Goal: Task Accomplishment & Management: Use online tool/utility

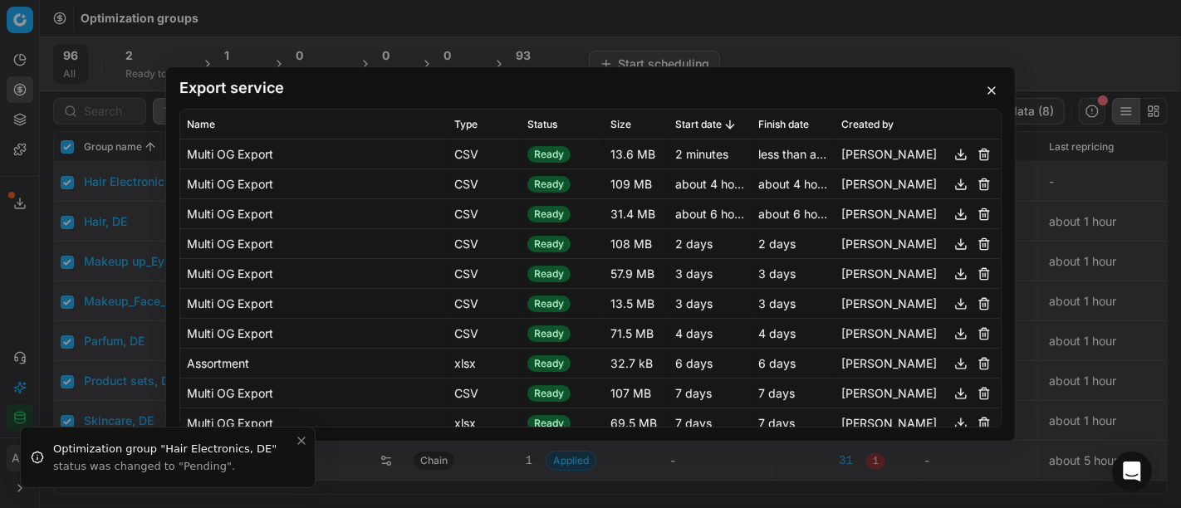
click at [992, 86] on button "button" at bounding box center [992, 91] width 20 height 20
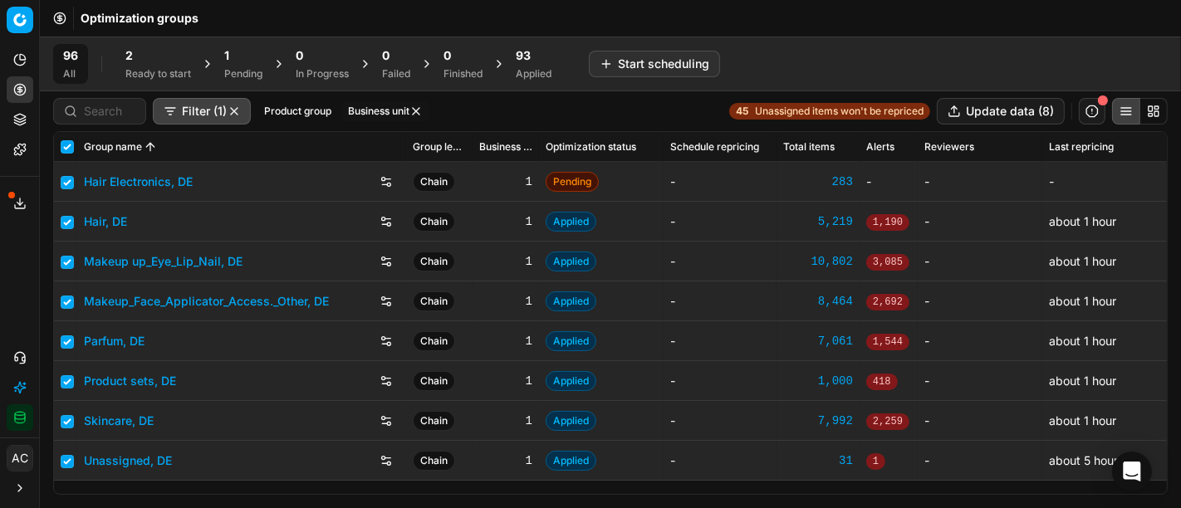
click at [18, 89] on icon at bounding box center [19, 89] width 13 height 13
click at [814, 51] on div "96 All 2 Ready to start 1 Pending 0 In Progress 0 Failed 0 Finished 93 Applied …" at bounding box center [610, 64] width 1115 height 40
click at [513, 58] on div "93 Applied" at bounding box center [534, 64] width 56 height 40
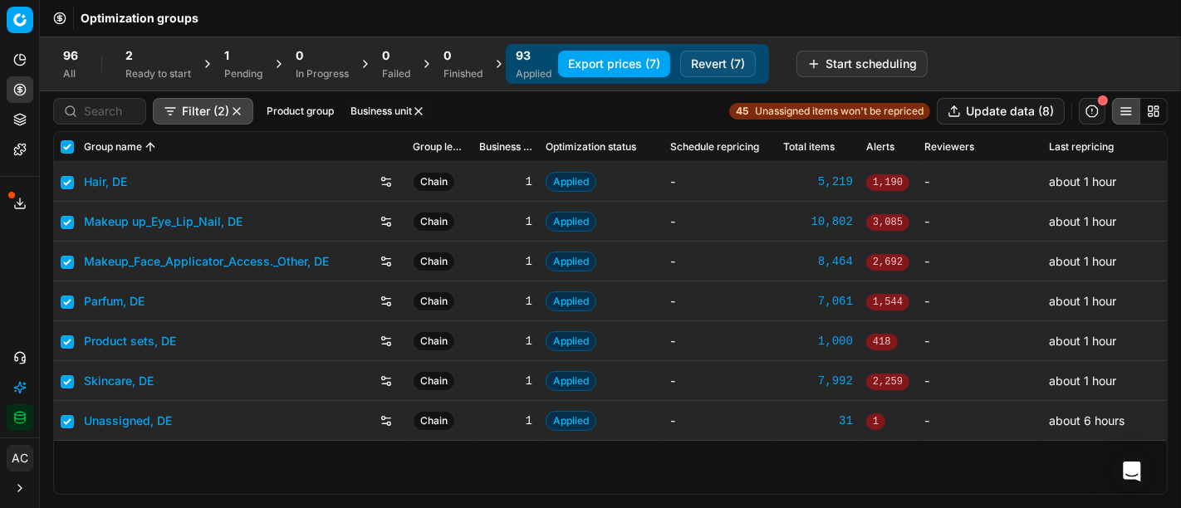
click at [726, 61] on button "Revert (7)" at bounding box center [718, 64] width 76 height 27
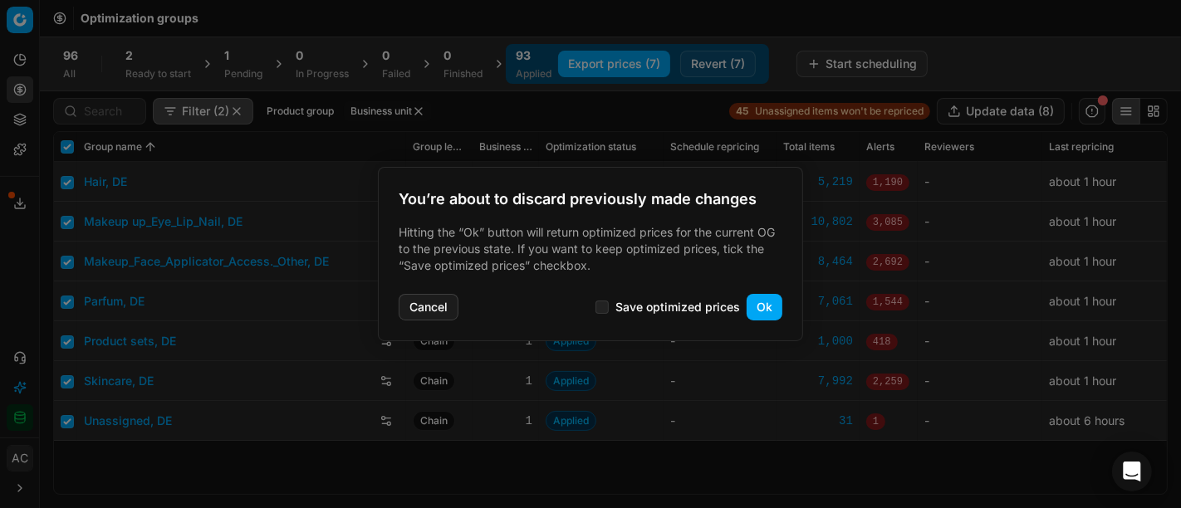
click at [770, 299] on button "Ok" at bounding box center [765, 307] width 36 height 27
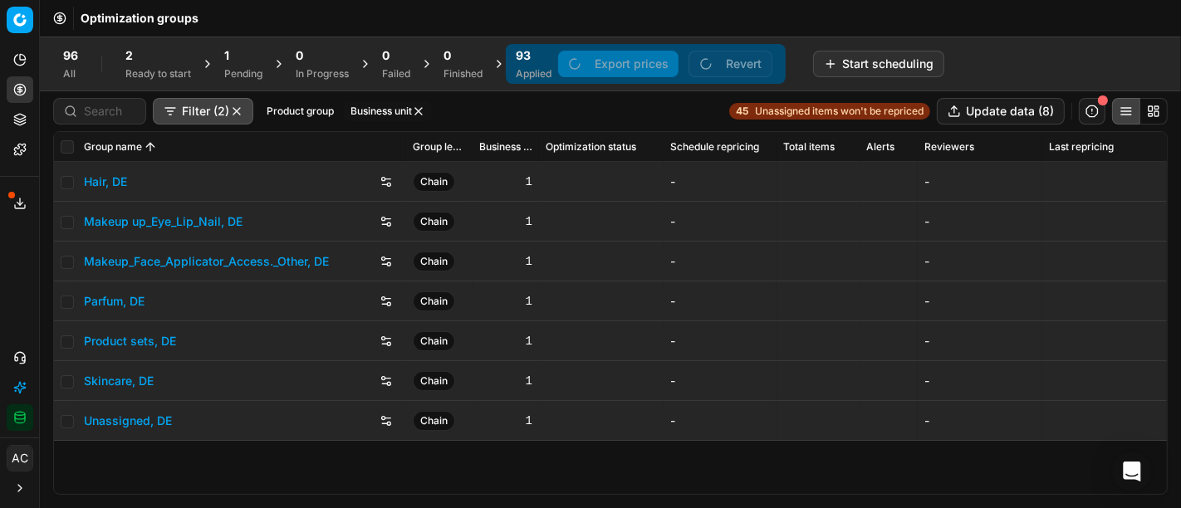
checkbox input "false"
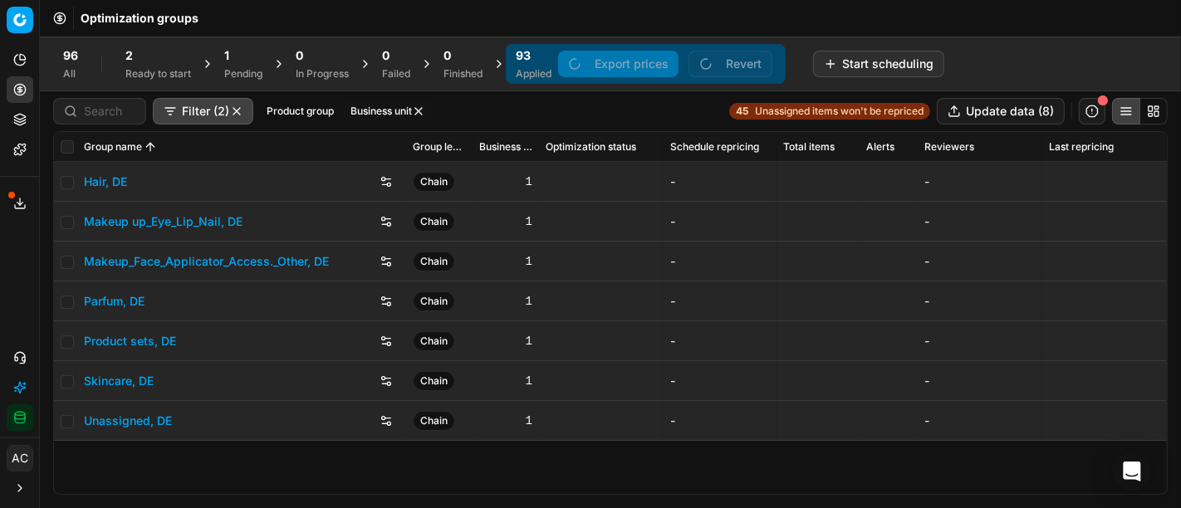
checkbox input "false"
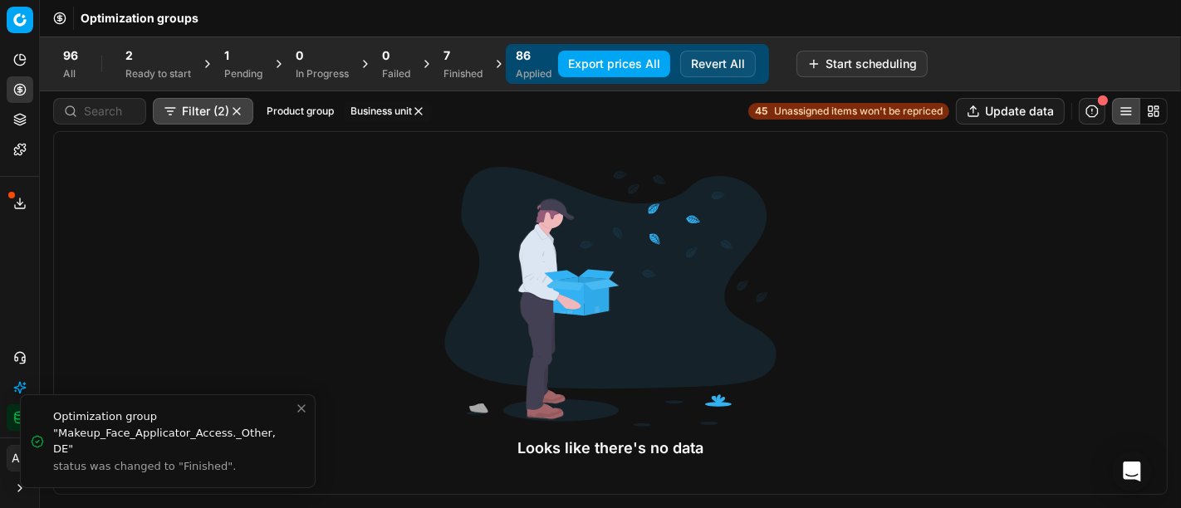
click at [464, 77] on div "Finished" at bounding box center [463, 73] width 39 height 13
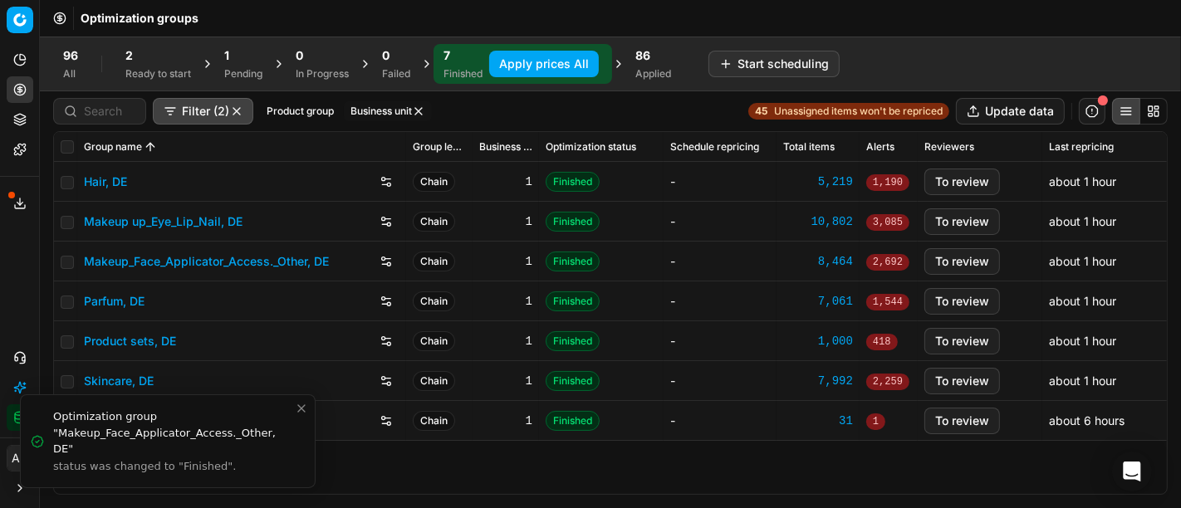
click at [116, 179] on link "Hair, DE" at bounding box center [105, 182] width 43 height 17
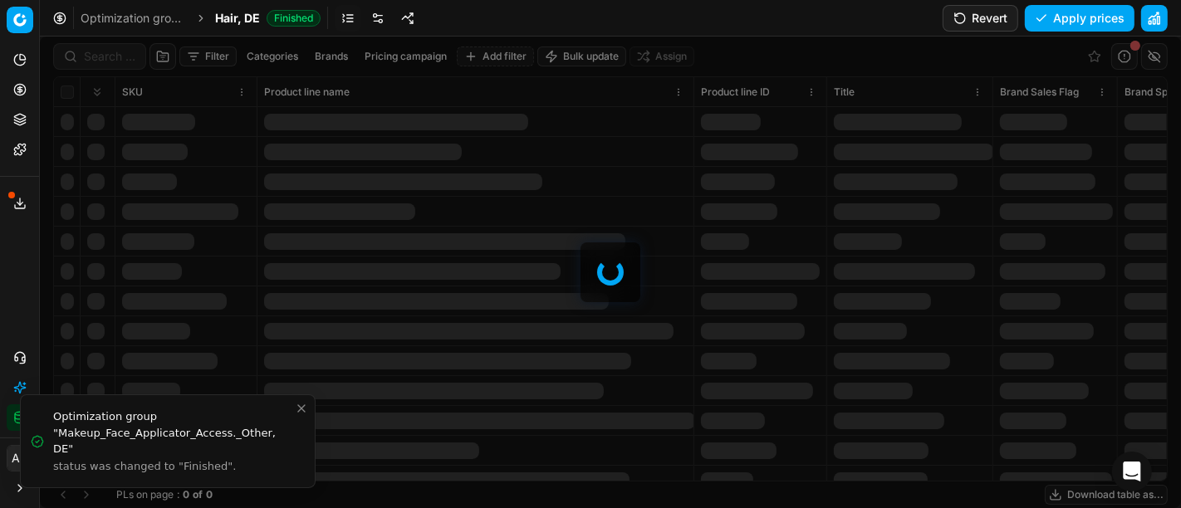
click at [1001, 21] on button "Revert" at bounding box center [981, 18] width 76 height 27
click at [238, 22] on span "Hair, DE" at bounding box center [237, 18] width 45 height 17
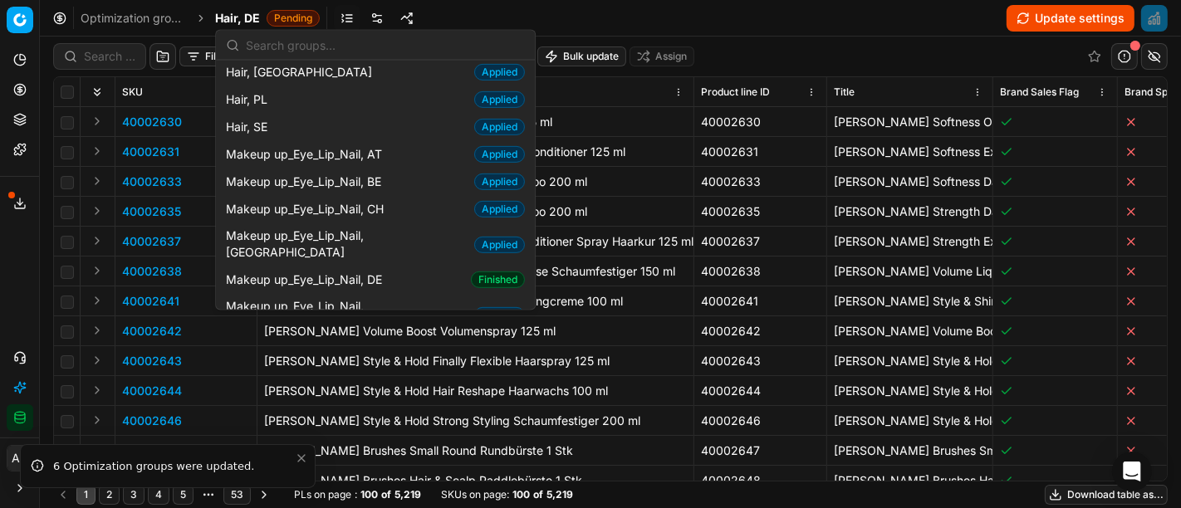
scroll to position [611, 0]
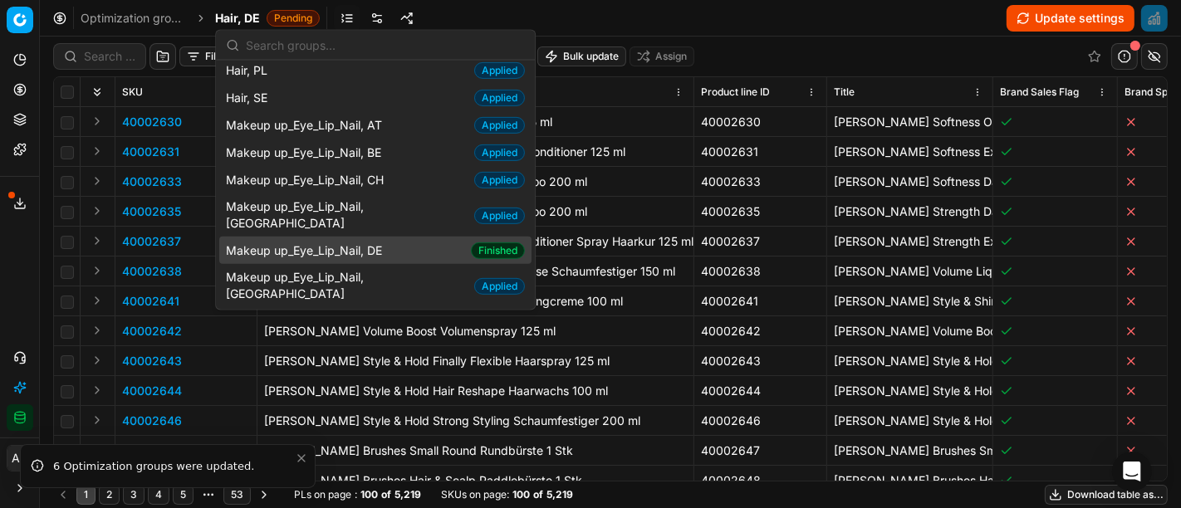
click at [310, 242] on span "Makeup up_Eye_Lip_Nail, DE" at bounding box center [307, 250] width 163 height 17
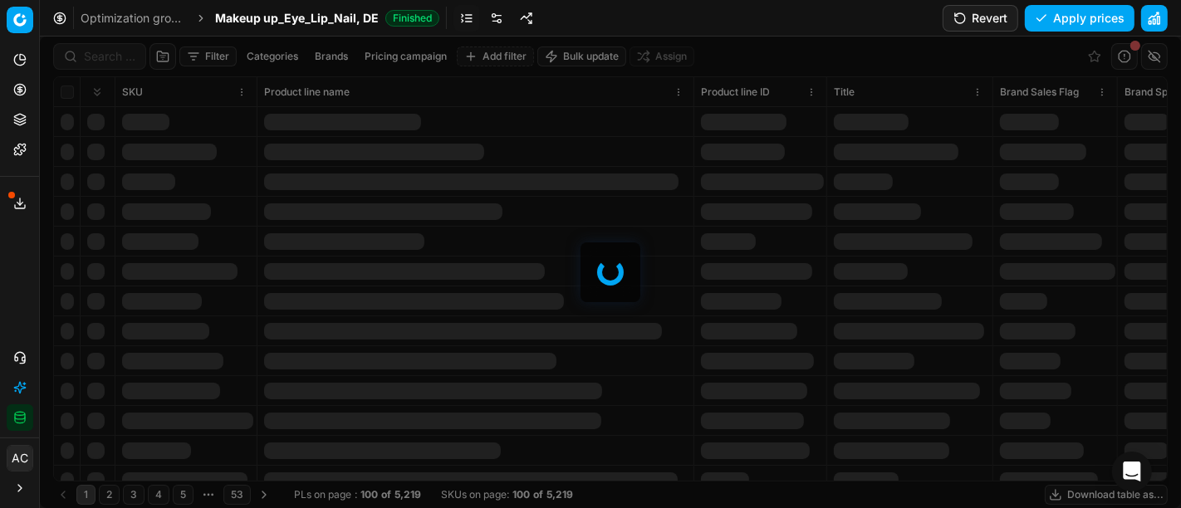
click at [994, 17] on button "Revert" at bounding box center [981, 18] width 76 height 27
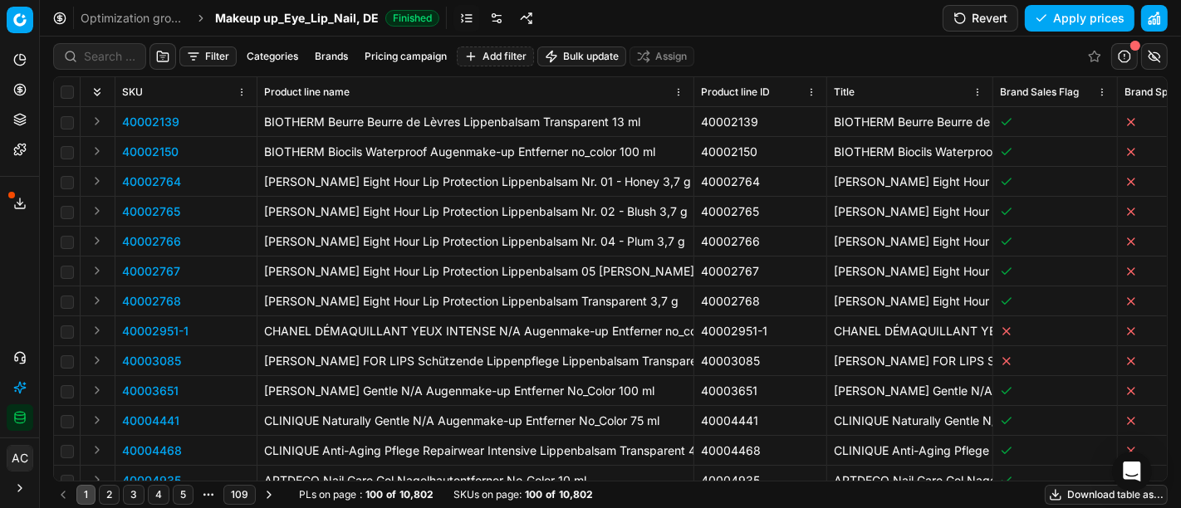
click at [330, 15] on span "Makeup up_Eye_Lip_Nail, DE" at bounding box center [297, 18] width 164 height 17
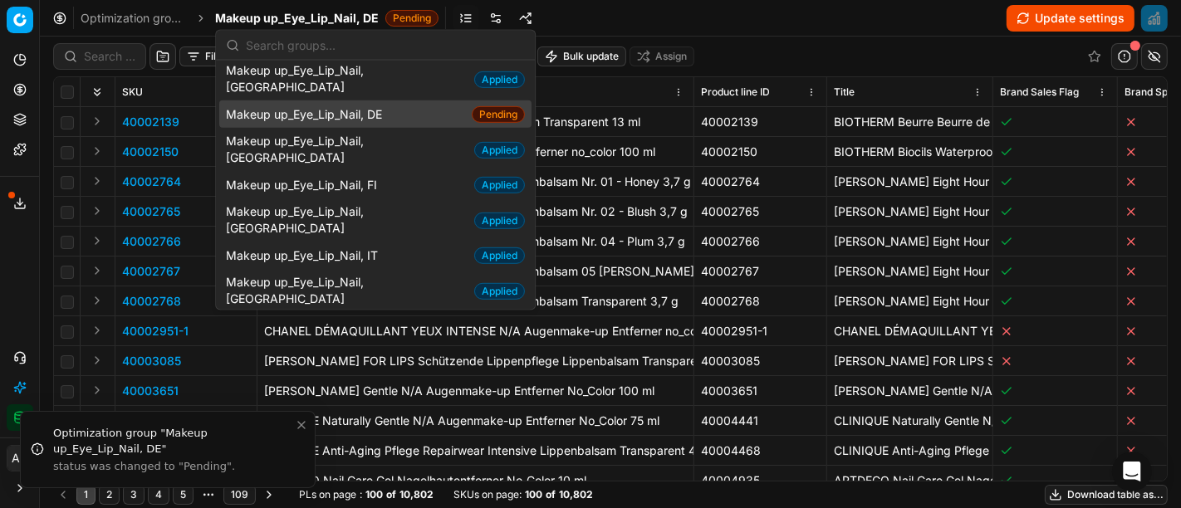
scroll to position [947, 0]
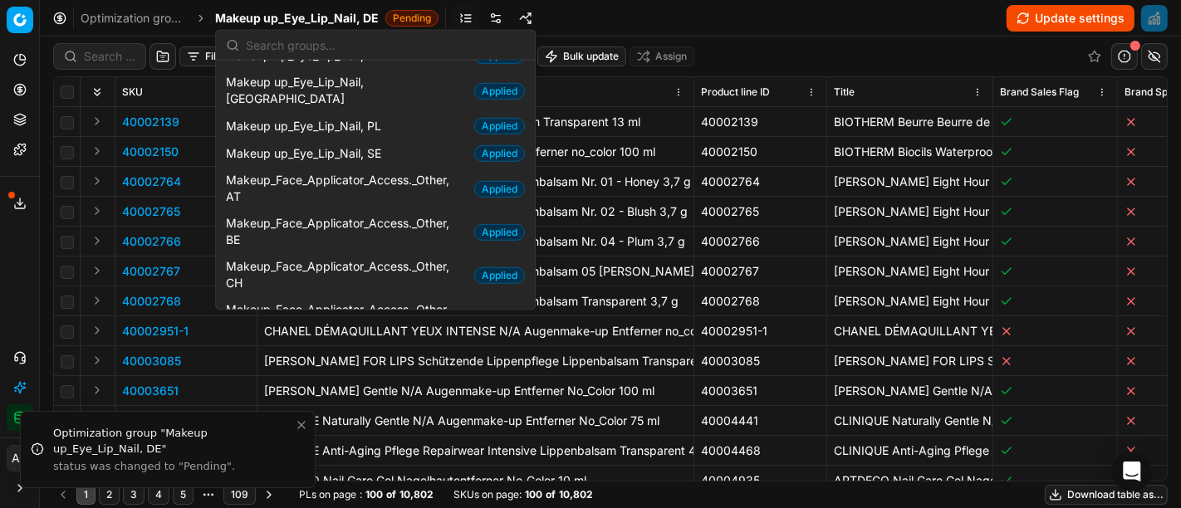
click at [366, 345] on span "Makeup_Face_Applicator_Access._Other, DE" at bounding box center [345, 361] width 238 height 33
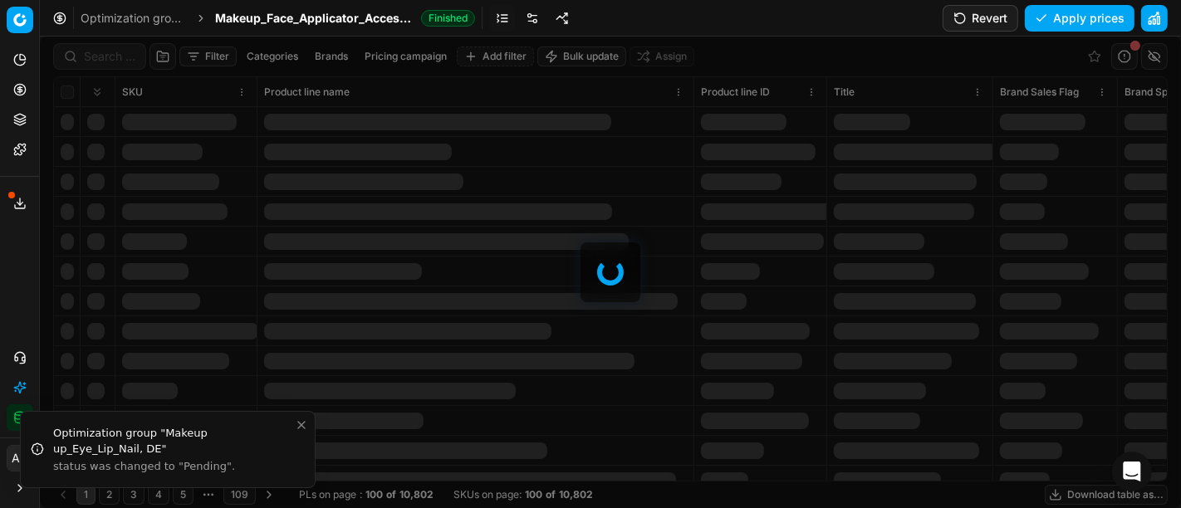
click at [994, 25] on button "Revert" at bounding box center [981, 18] width 76 height 27
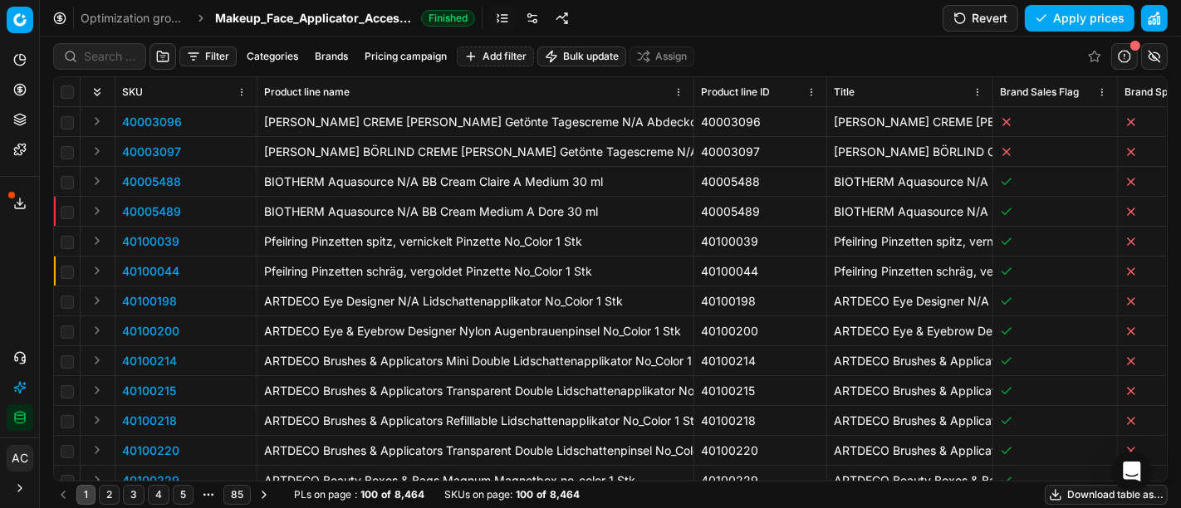
click at [304, 25] on span "Makeup_Face_Applicator_Access._Other, DE" at bounding box center [314, 18] width 199 height 17
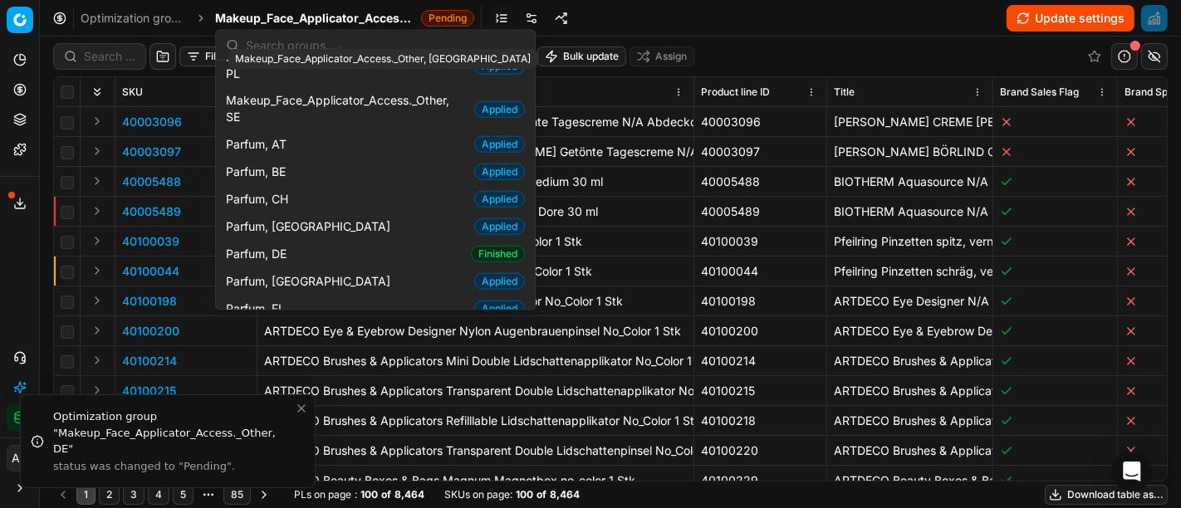
scroll to position [1530, 0]
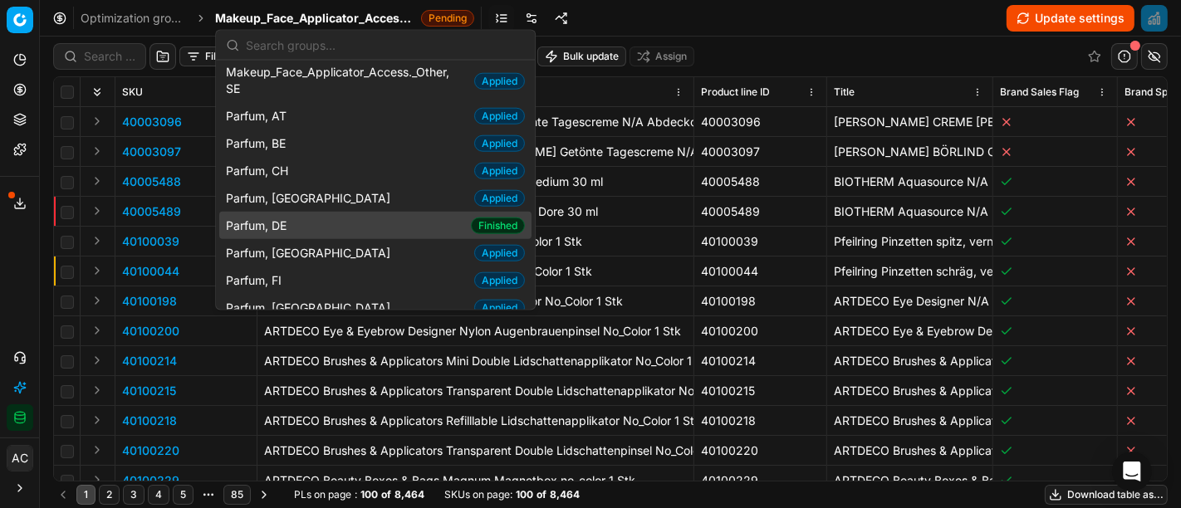
click at [370, 212] on div "Parfum, DE Finished" at bounding box center [375, 225] width 312 height 27
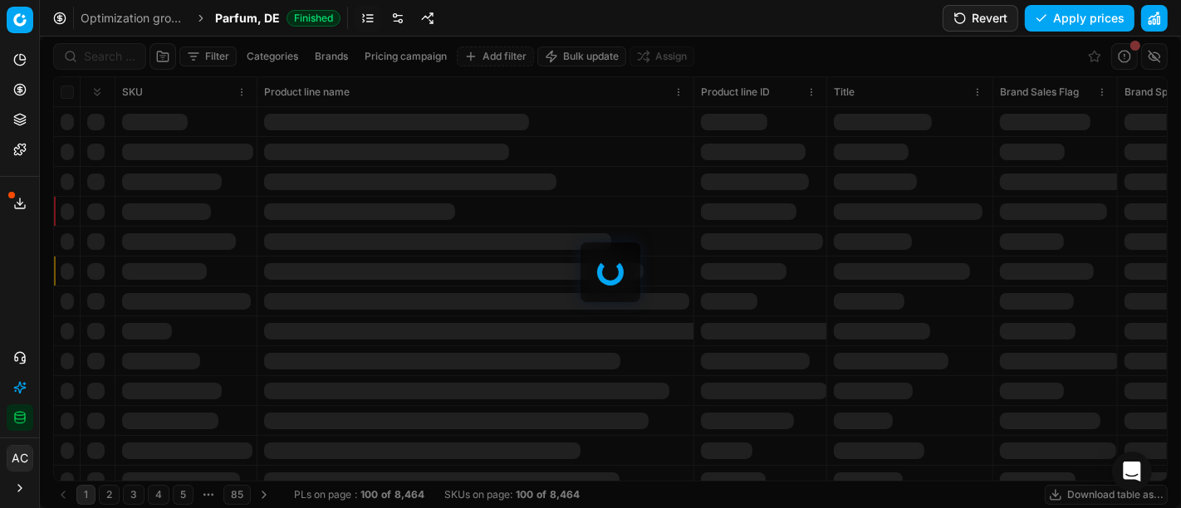
click at [980, 15] on button "Revert" at bounding box center [981, 18] width 76 height 27
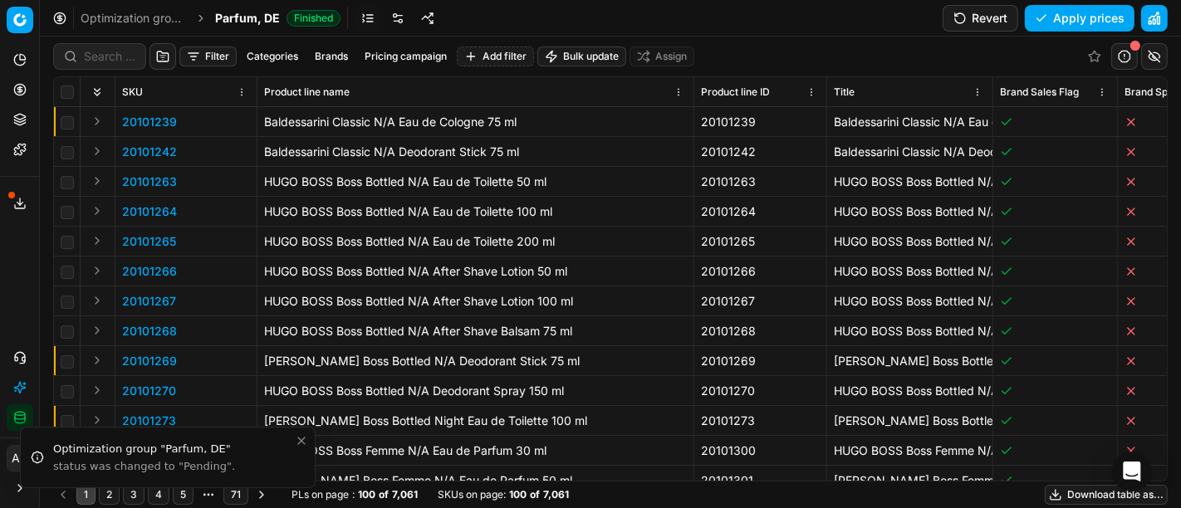
click at [262, 27] on div "Optimization groups Parfum, DE Finished Revert Apply prices" at bounding box center [610, 18] width 1141 height 37
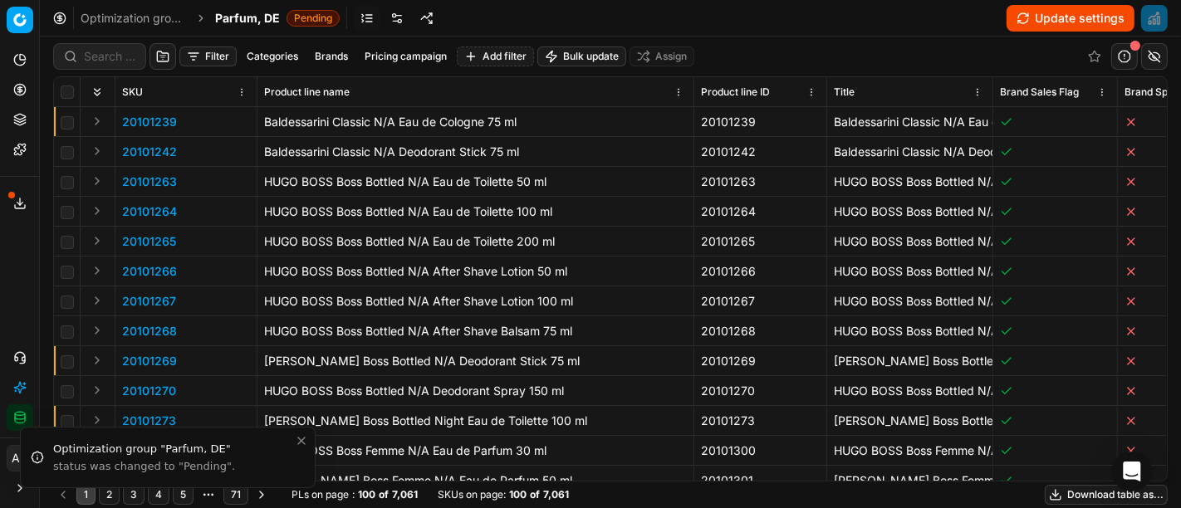
click at [253, 16] on span "Parfum, DE" at bounding box center [247, 18] width 65 height 17
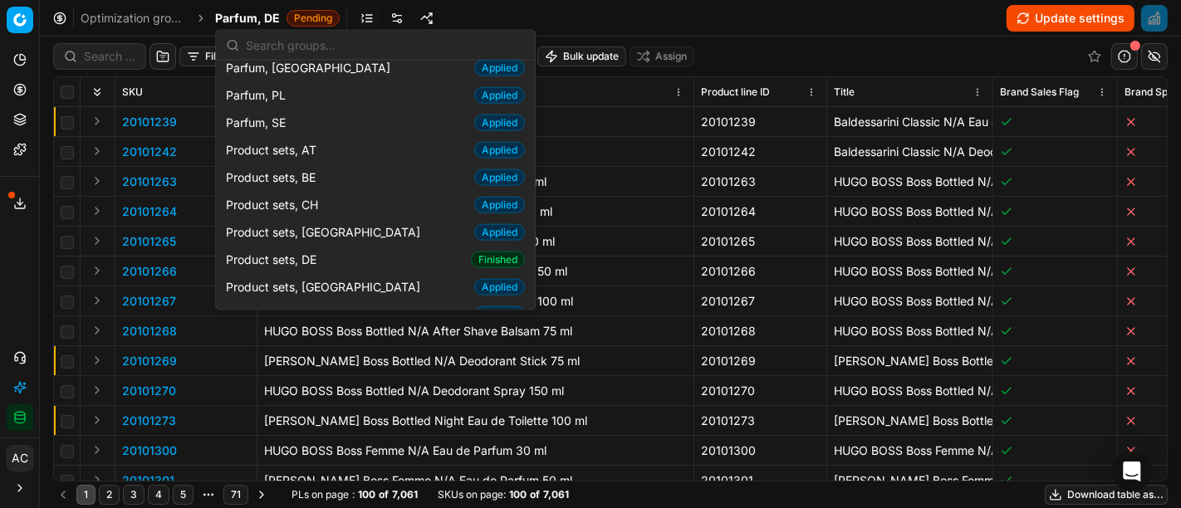
scroll to position [1823, 0]
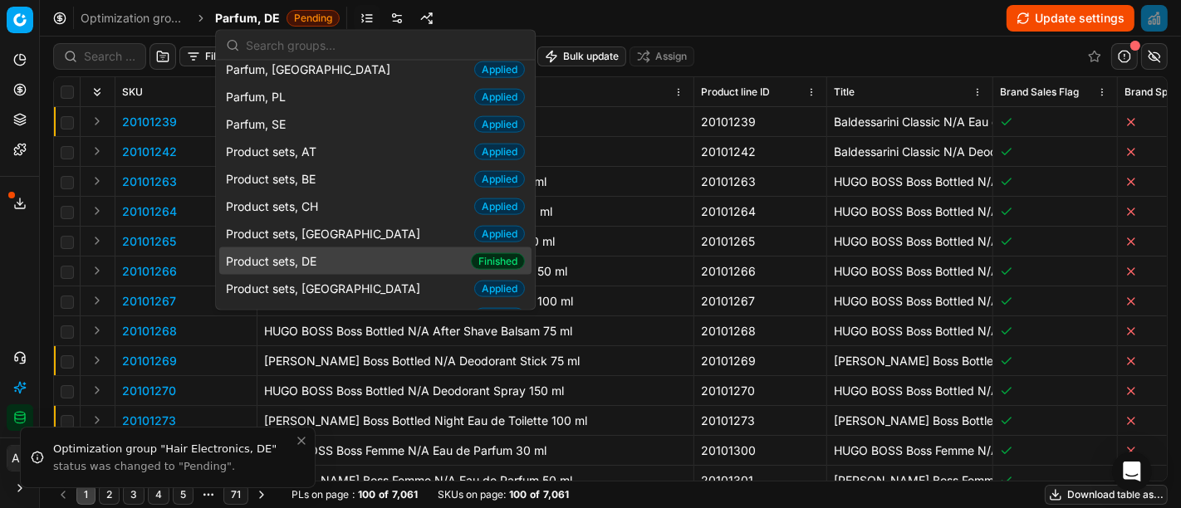
click at [326, 248] on div "Product sets, DE Finished" at bounding box center [375, 261] width 312 height 27
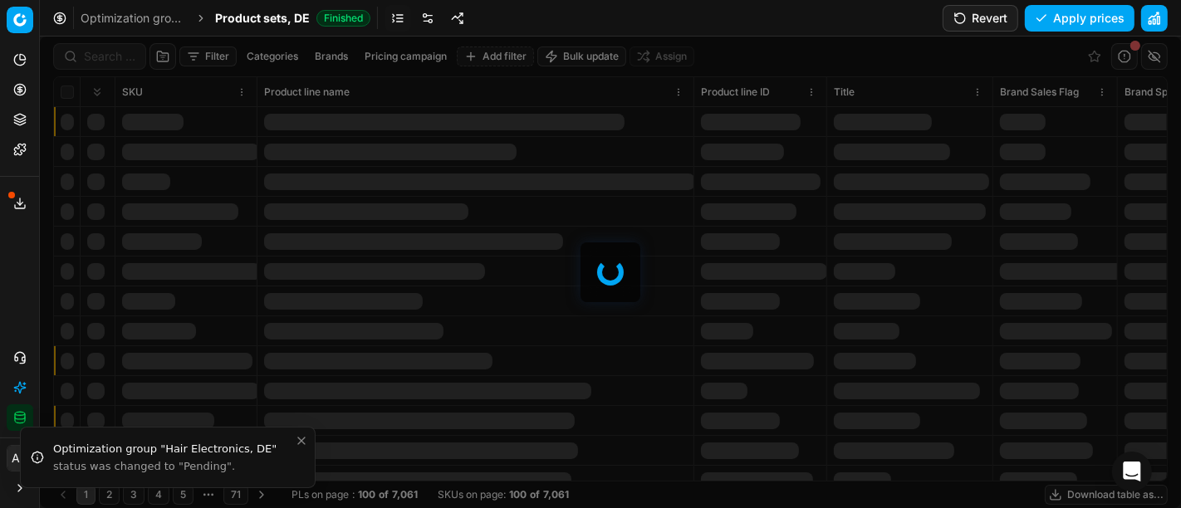
click at [987, 22] on button "Revert" at bounding box center [981, 18] width 76 height 27
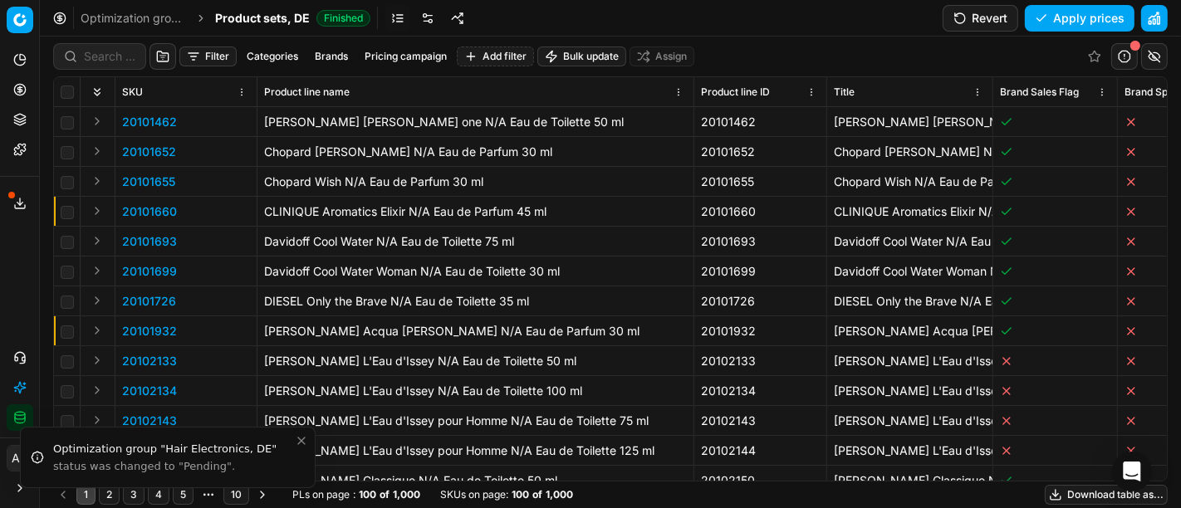
click at [254, 22] on span "Product sets, DE" at bounding box center [262, 18] width 95 height 17
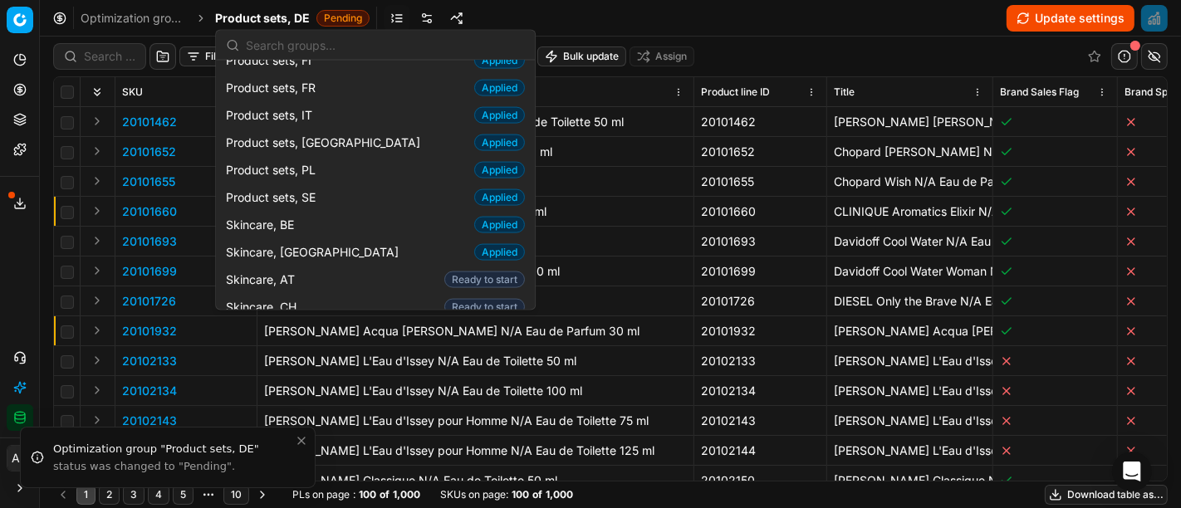
scroll to position [2155, 0]
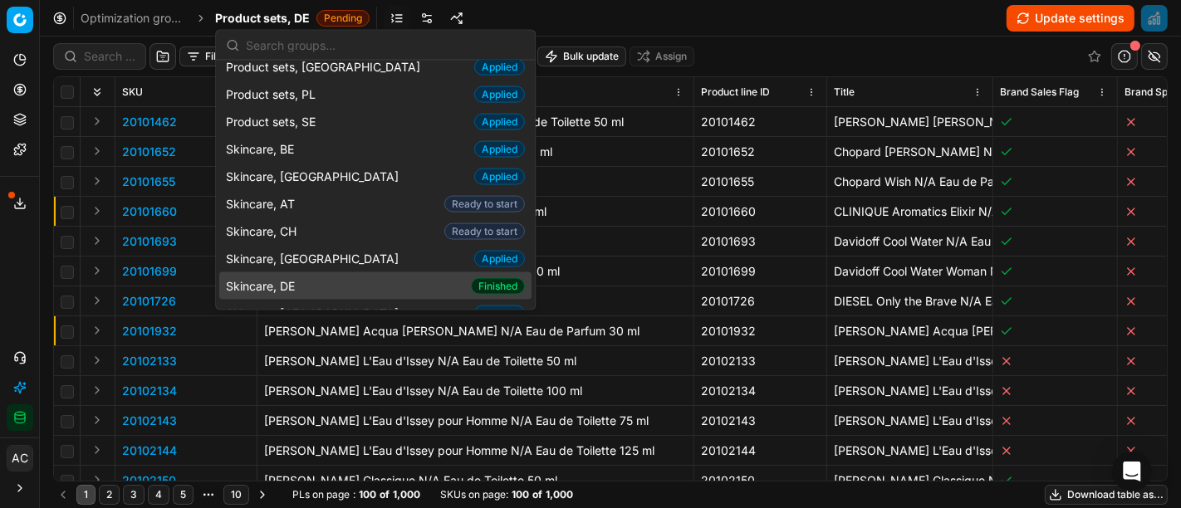
click at [311, 272] on div "Skincare, DE Finished" at bounding box center [375, 285] width 312 height 27
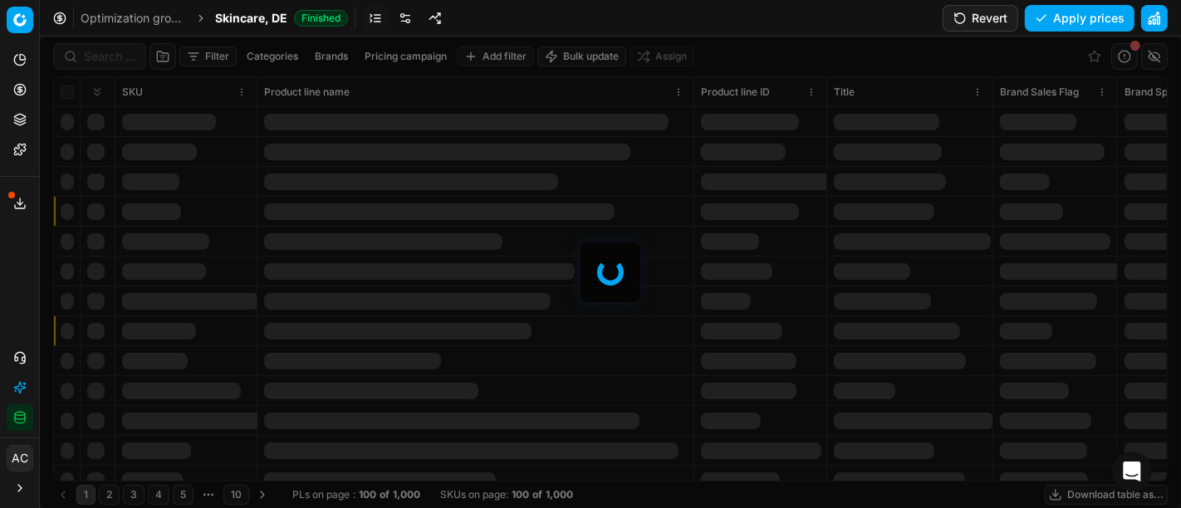
click at [975, 20] on button "Revert" at bounding box center [981, 18] width 76 height 27
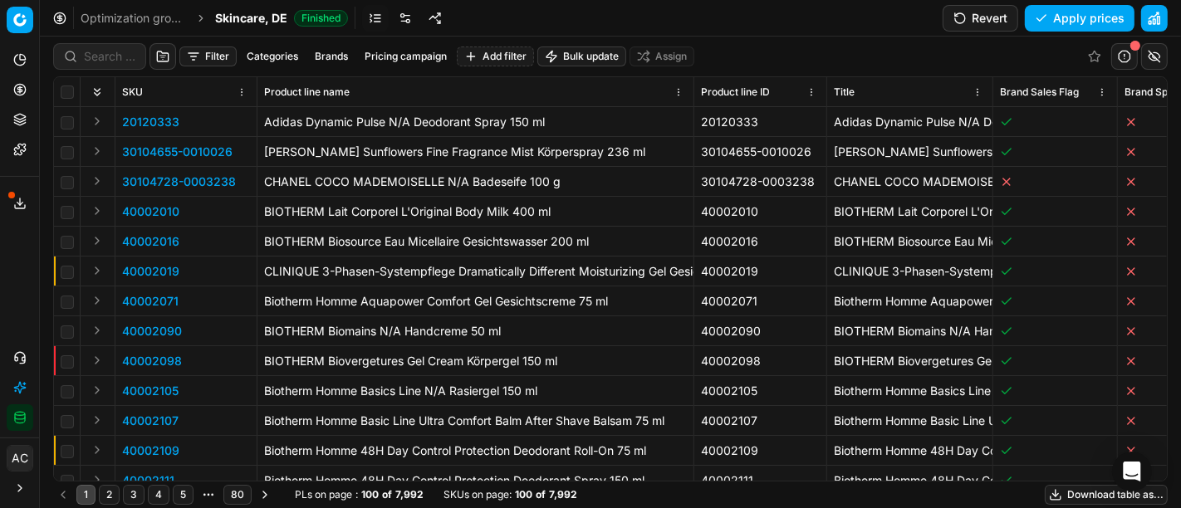
click at [248, 6] on div "Optimization groups Skincare, DE Finished Revert Apply prices" at bounding box center [610, 18] width 1141 height 37
click at [251, 12] on span "Skincare, DE" at bounding box center [251, 18] width 72 height 17
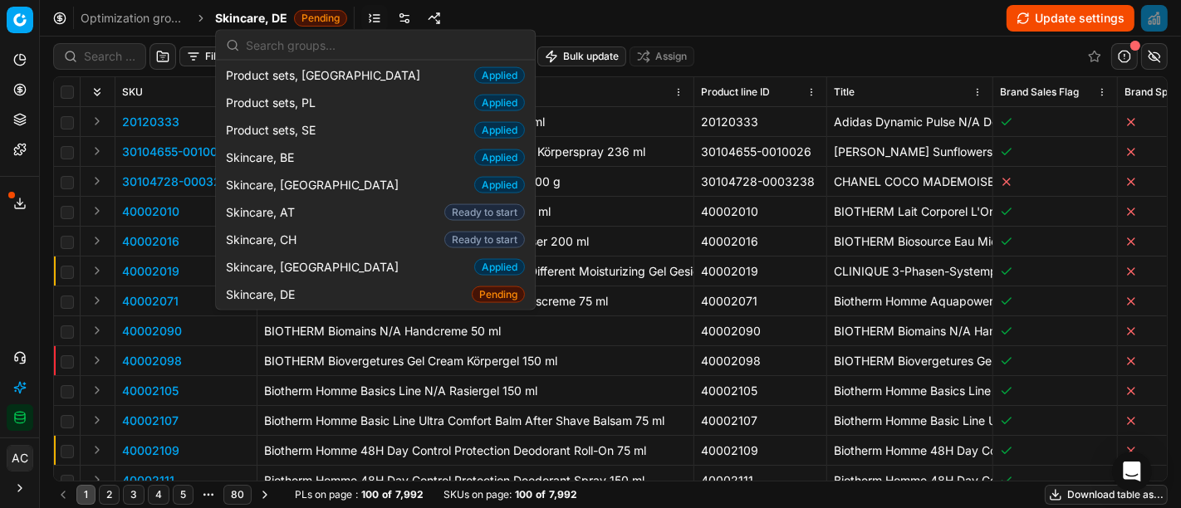
scroll to position [2146, 0]
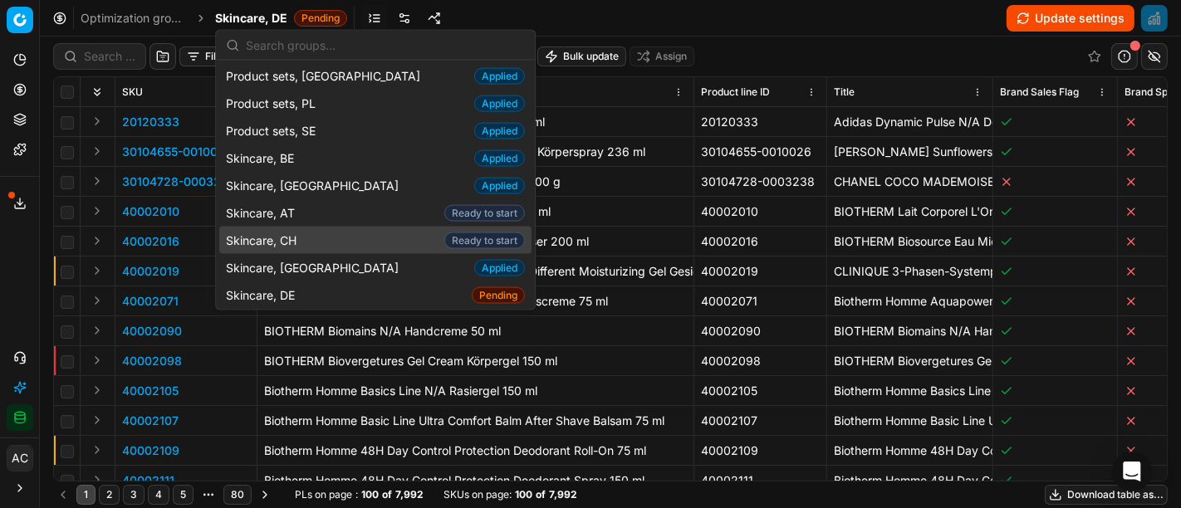
click at [18, 86] on icon at bounding box center [19, 89] width 13 height 13
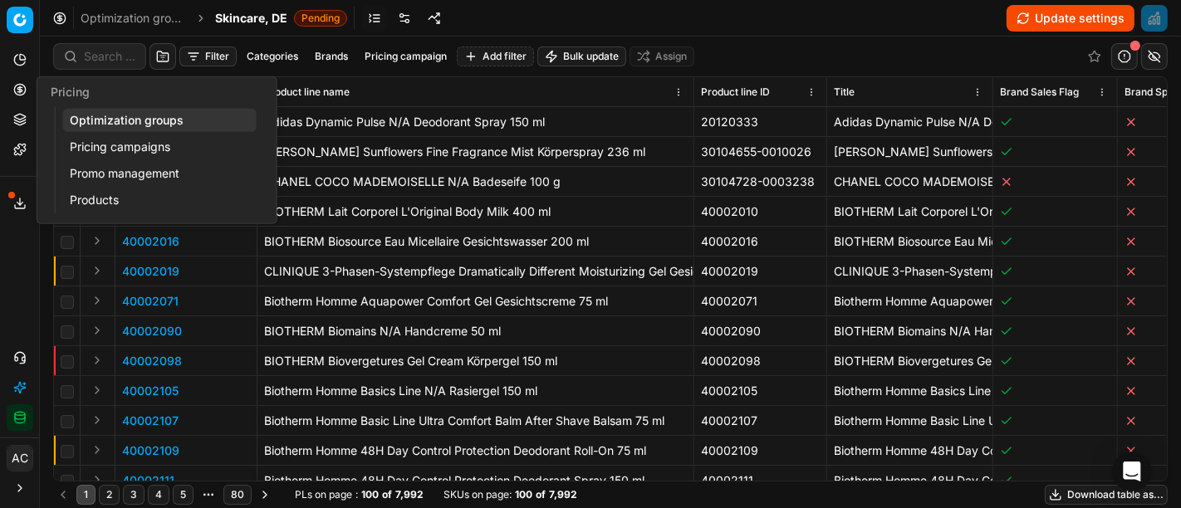
click at [101, 114] on link "Optimization groups" at bounding box center [160, 120] width 194 height 23
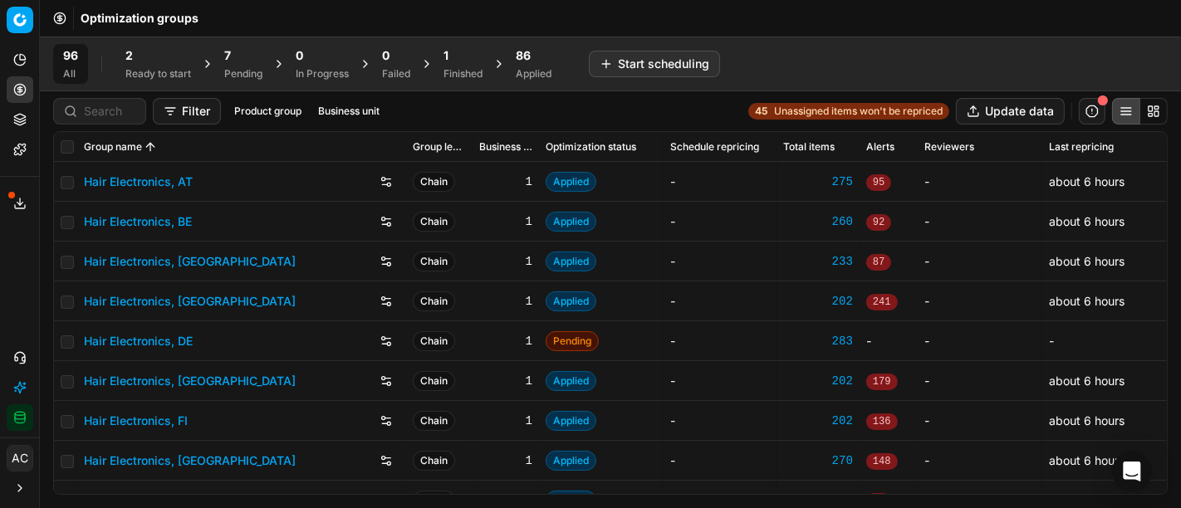
click at [239, 60] on div "7" at bounding box center [243, 55] width 38 height 17
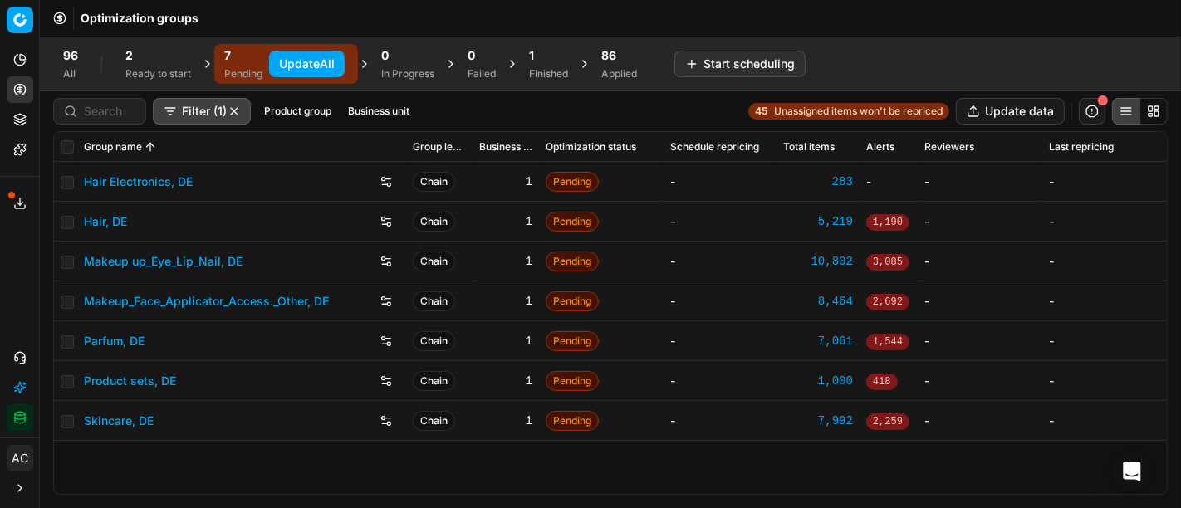
click at [1, 108] on div "Analytics Pricing Product portfolio Templates" at bounding box center [19, 105] width 39 height 130
click at [7, 110] on li "Product portfolio" at bounding box center [20, 119] width 26 height 27
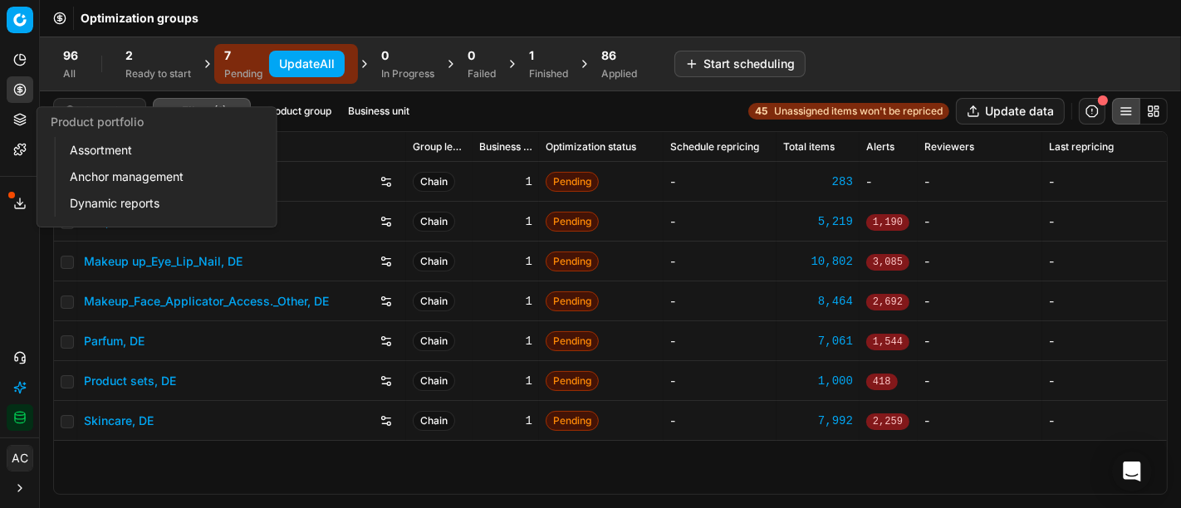
click at [23, 122] on icon at bounding box center [19, 119] width 13 height 13
click at [22, 159] on link "Templates" at bounding box center [20, 149] width 27 height 27
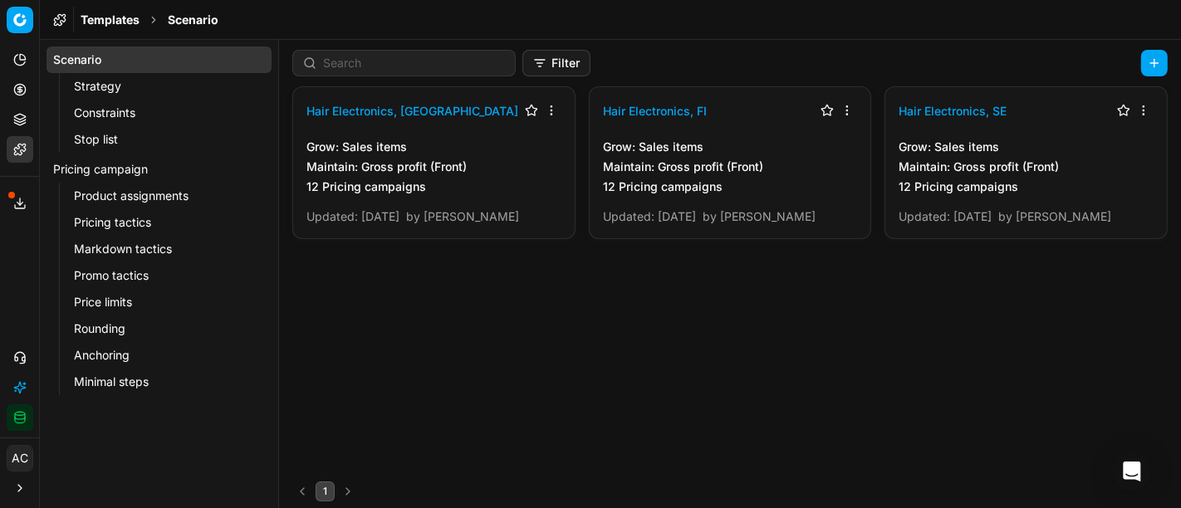
click at [170, 211] on link "Pricing tactics" at bounding box center [159, 222] width 184 height 23
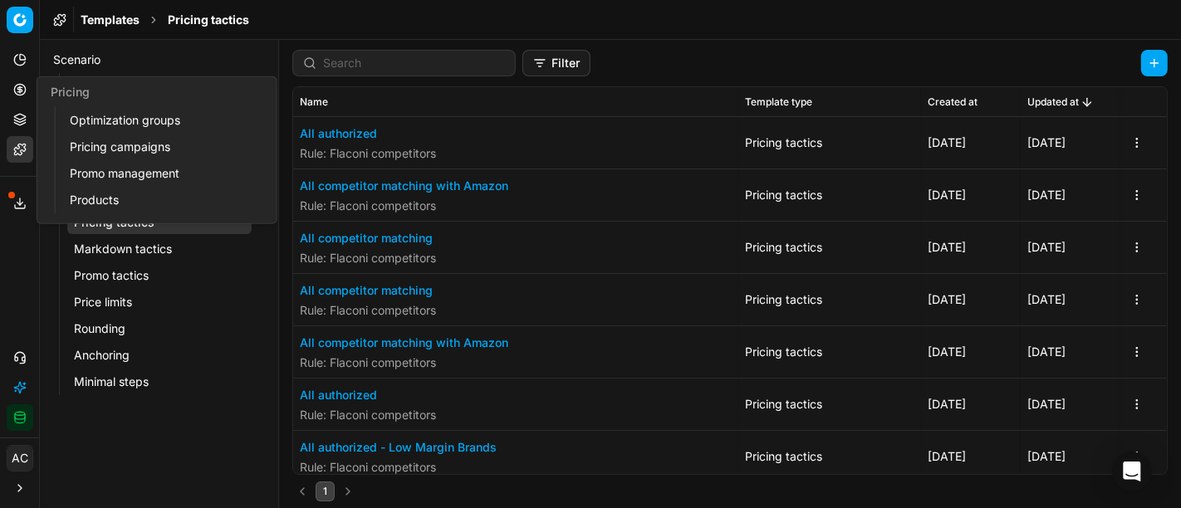
click at [24, 98] on button "Pricing" at bounding box center [20, 89] width 27 height 27
click at [111, 125] on link "Optimization groups" at bounding box center [160, 120] width 194 height 23
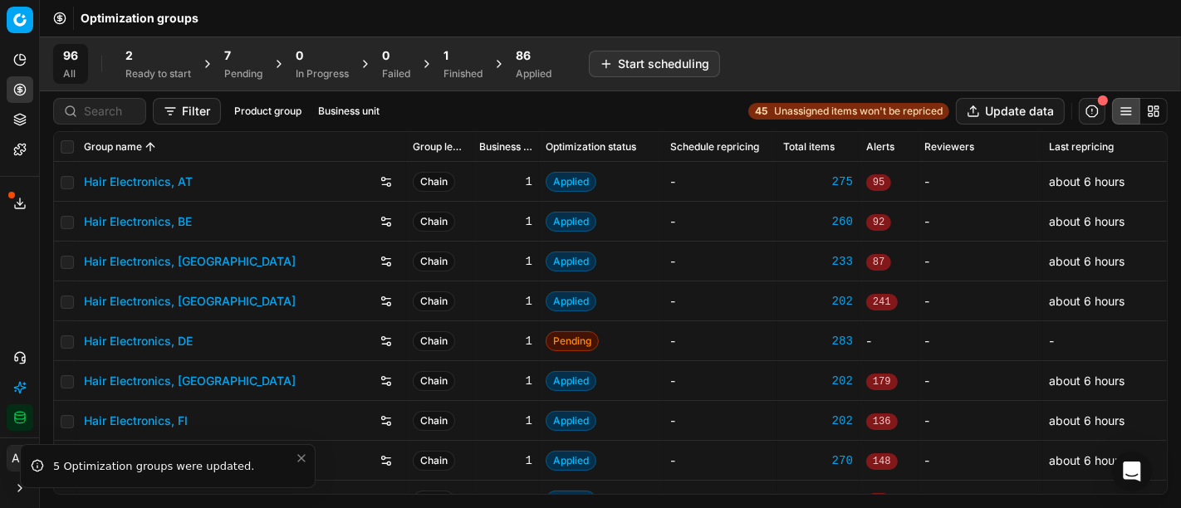
click at [230, 56] on span "7" at bounding box center [227, 55] width 7 height 17
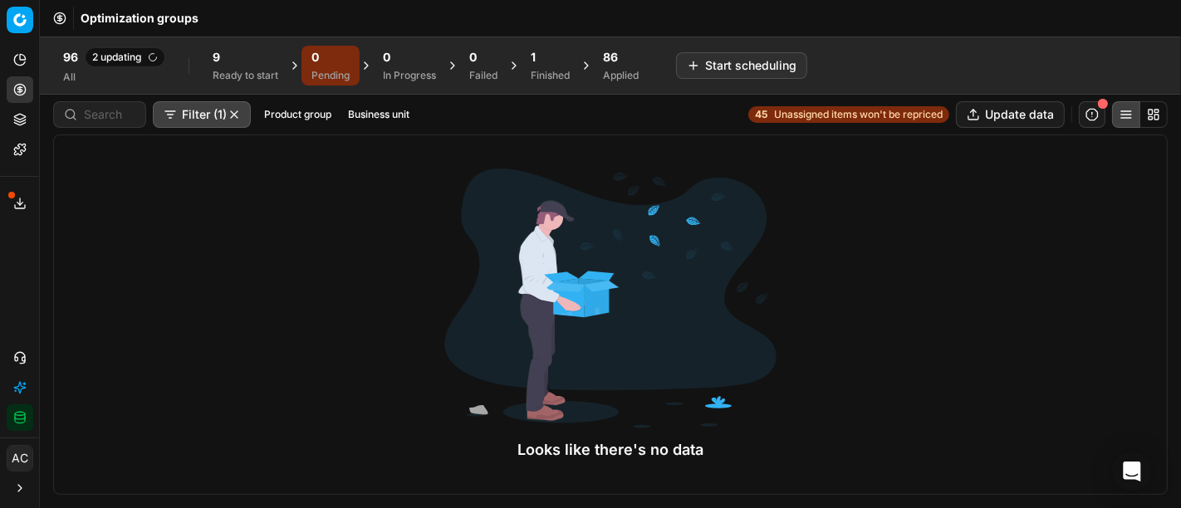
click at [223, 65] on div "9 Ready to start" at bounding box center [246, 65] width 66 height 33
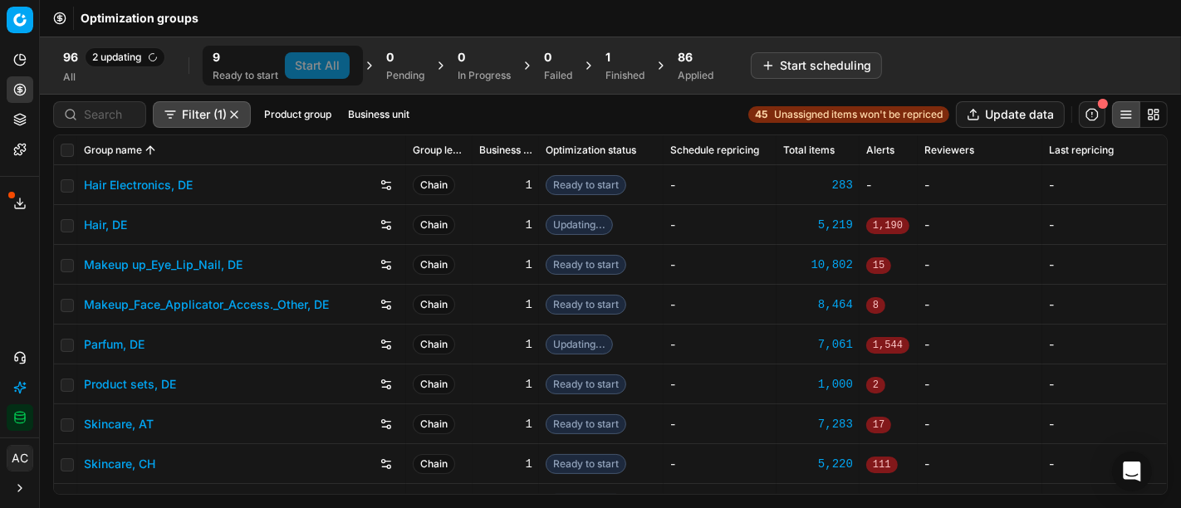
click at [395, 109] on button "Business unit" at bounding box center [378, 115] width 75 height 20
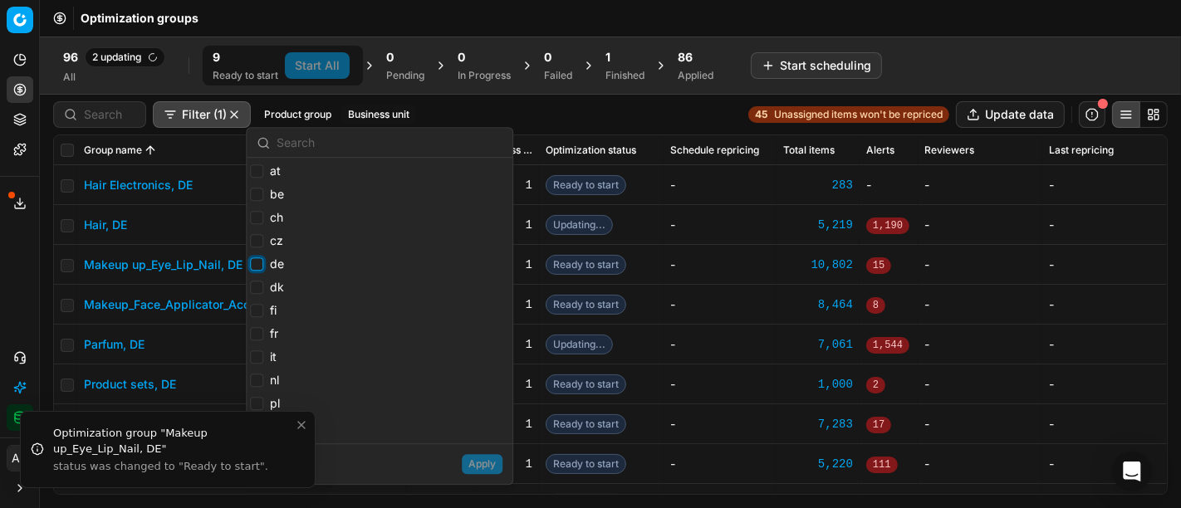
click at [258, 263] on input "de" at bounding box center [256, 264] width 13 height 13
checkbox input "true"
click at [486, 460] on button "Apply" at bounding box center [482, 464] width 41 height 20
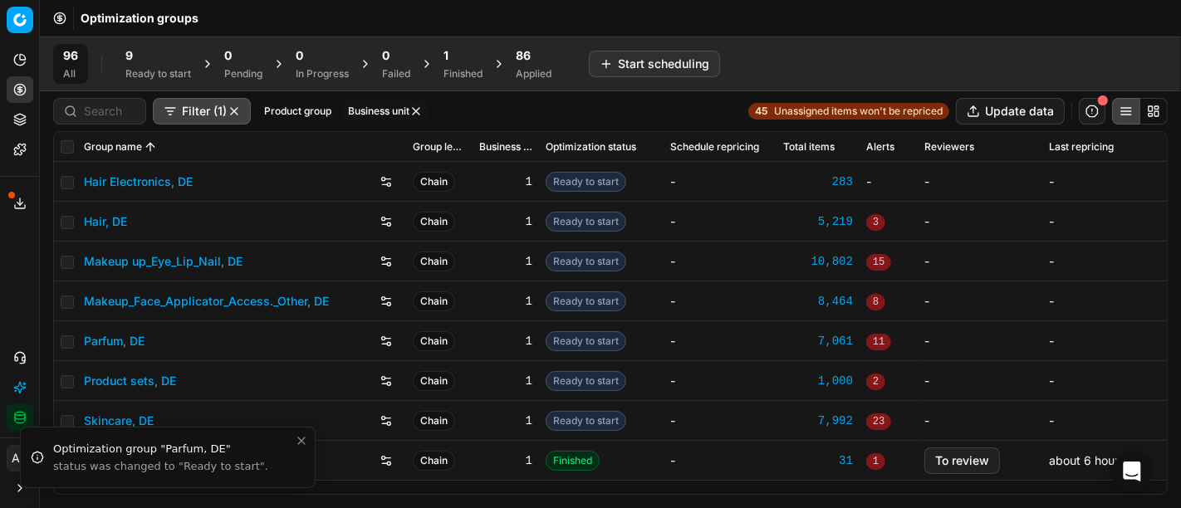
click at [149, 62] on div "9" at bounding box center [158, 55] width 66 height 17
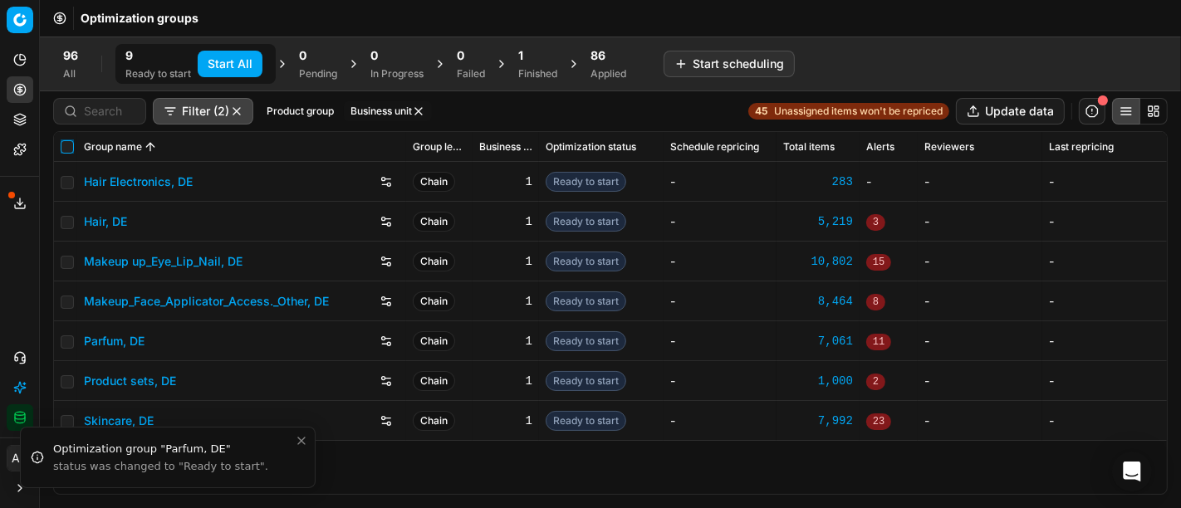
click at [61, 150] on input "checkbox" at bounding box center [67, 146] width 13 height 13
checkbox input "true"
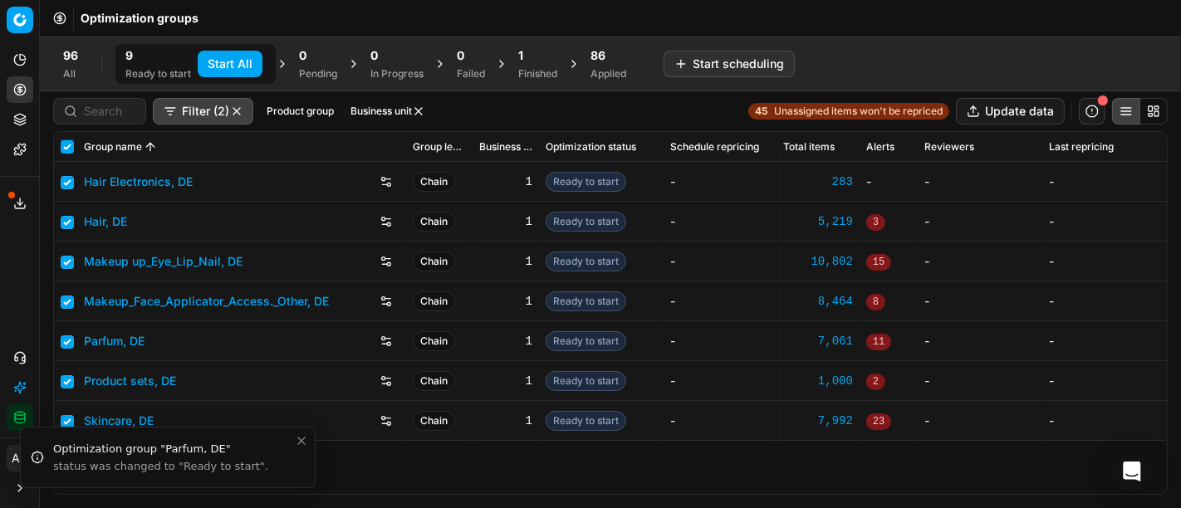
checkbox input "true"
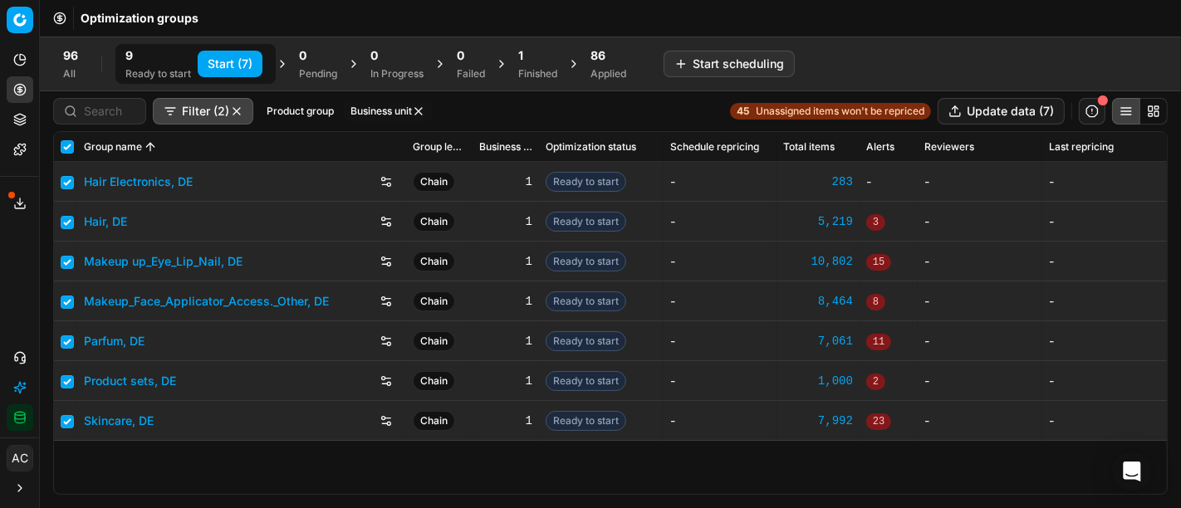
click at [228, 62] on button "Start (7)" at bounding box center [230, 64] width 65 height 27
checkbox input "false"
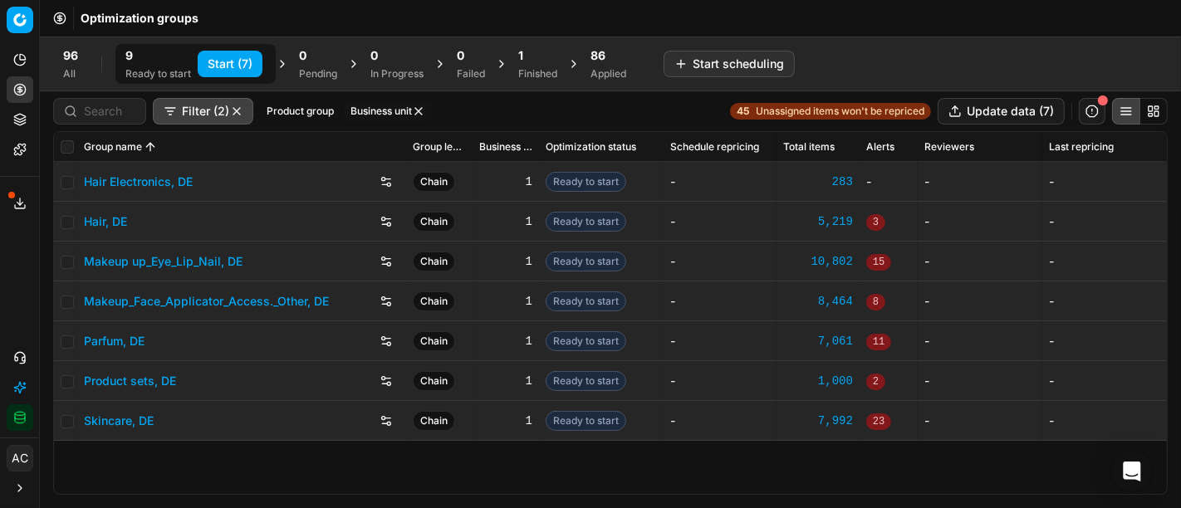
checkbox input "false"
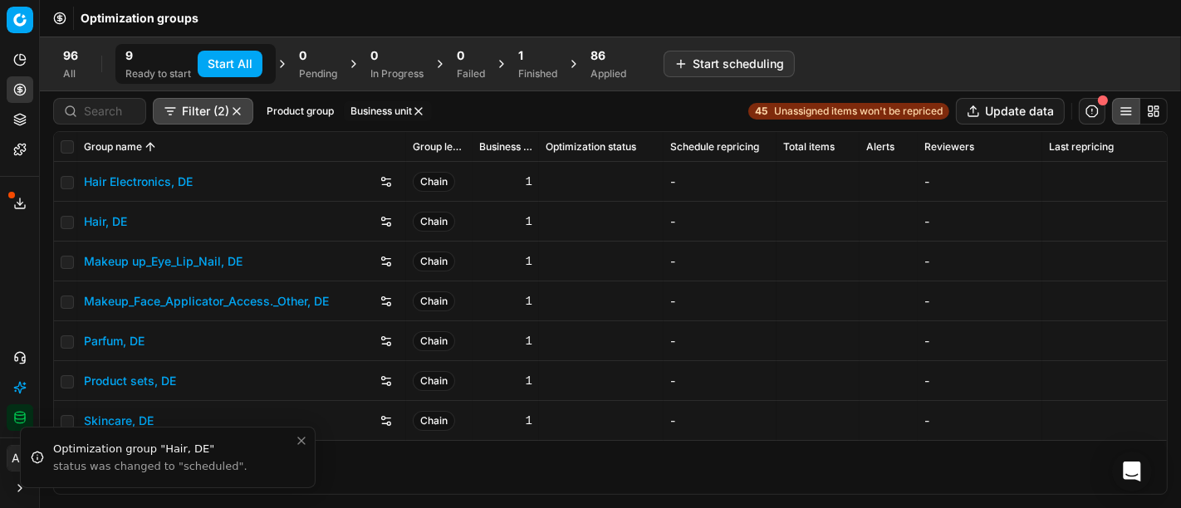
click at [572, 66] on icon at bounding box center [573, 63] width 13 height 13
click at [548, 67] on div "Finished" at bounding box center [537, 73] width 39 height 13
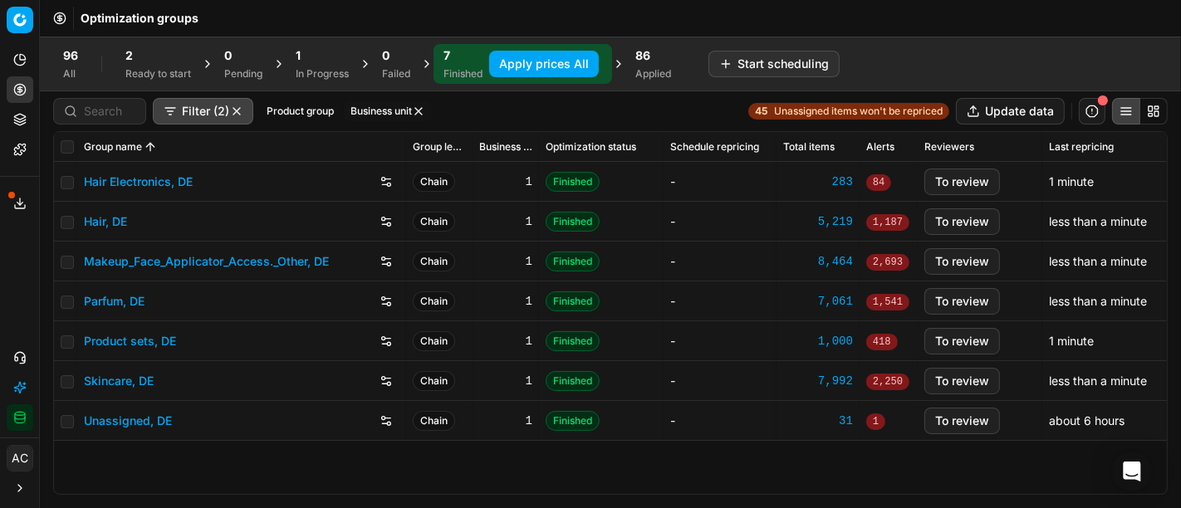
click at [0, 297] on div "Analytics Pricing Product portfolio Templates Export service 13 Contact support…" at bounding box center [19, 239] width 39 height 398
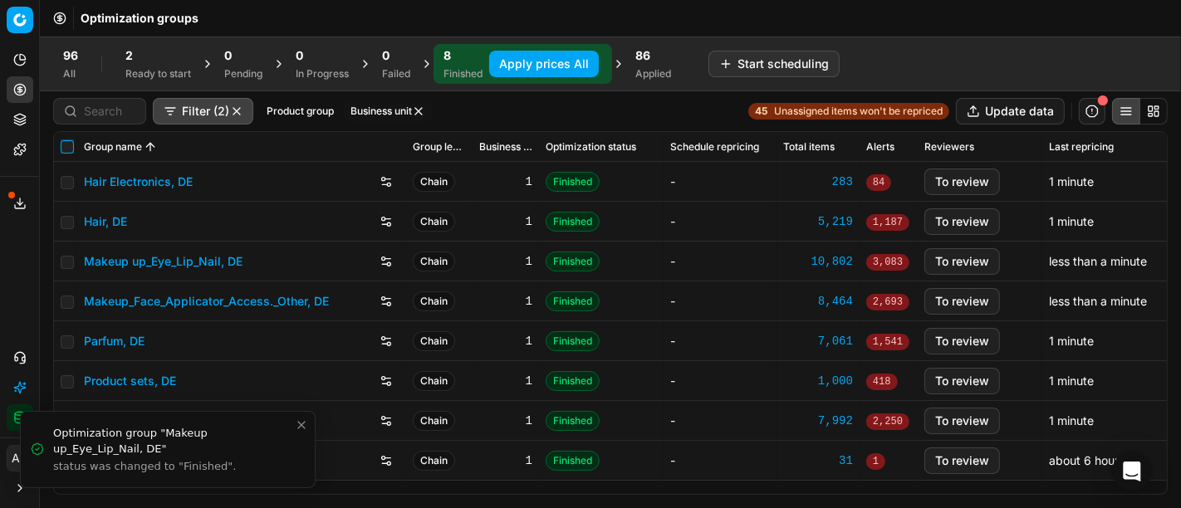
click at [68, 145] on input "checkbox" at bounding box center [67, 146] width 13 height 13
checkbox input "true"
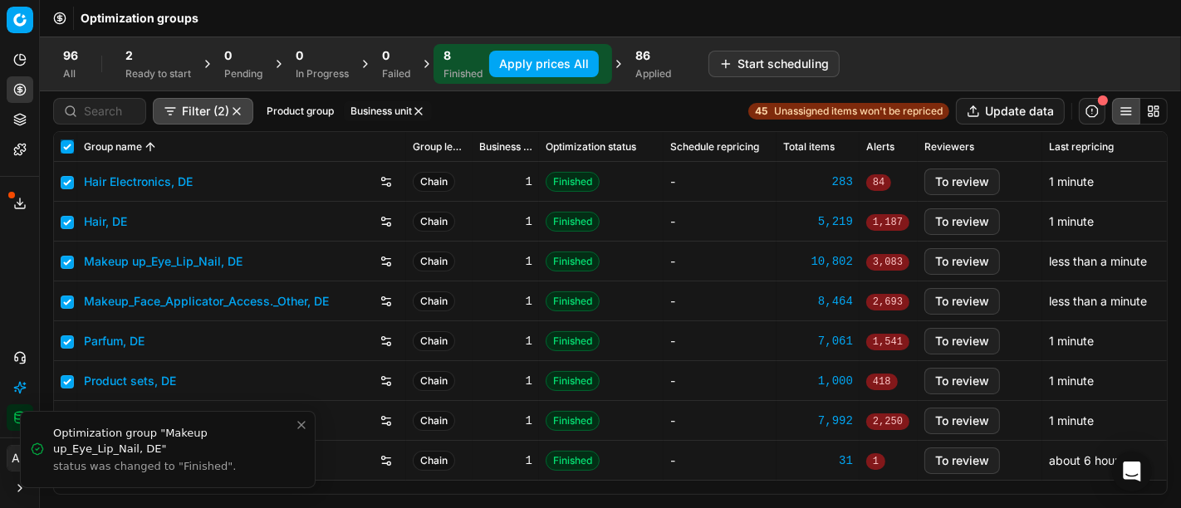
checkbox input "true"
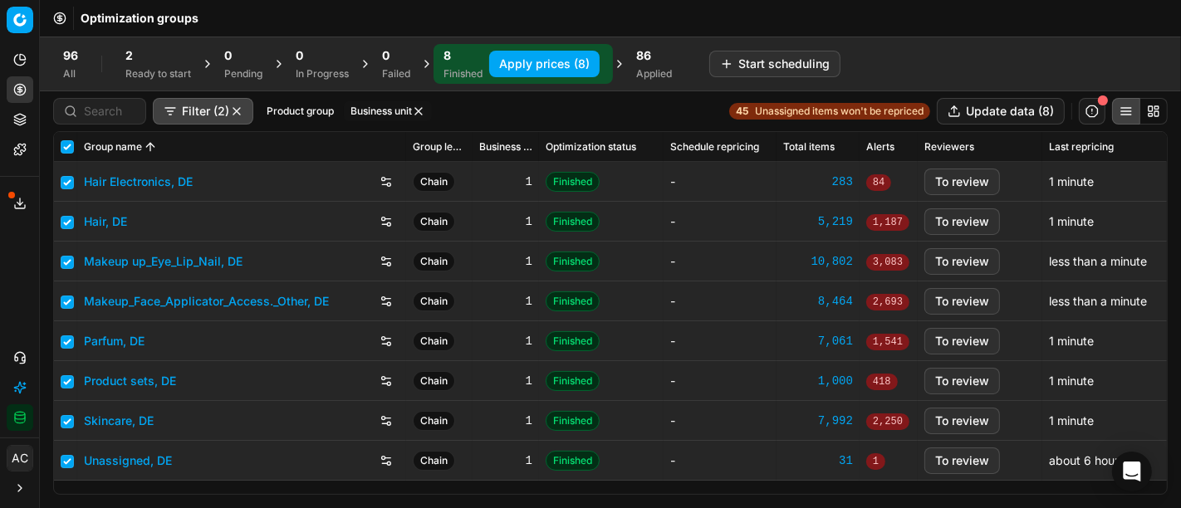
click at [552, 65] on button "Apply prices (8)" at bounding box center [544, 64] width 110 height 27
checkbox input "false"
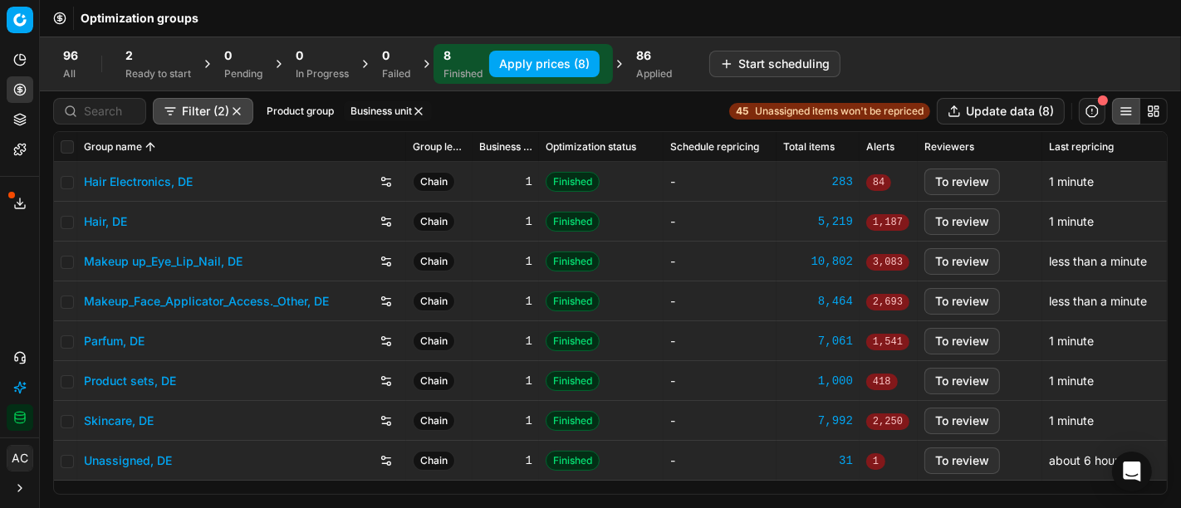
checkbox input "false"
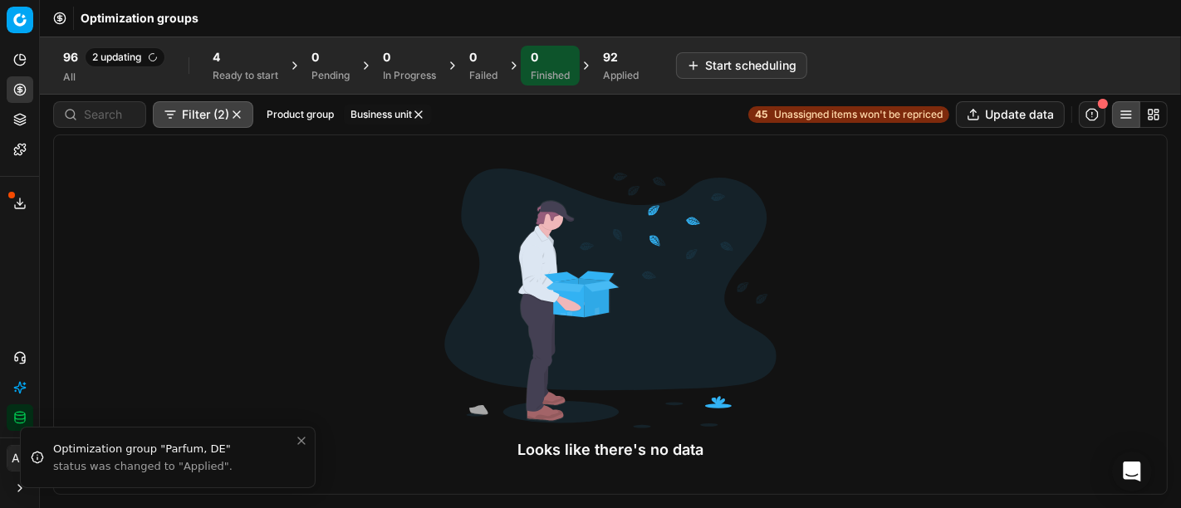
click at [621, 72] on div "Applied" at bounding box center [621, 75] width 36 height 13
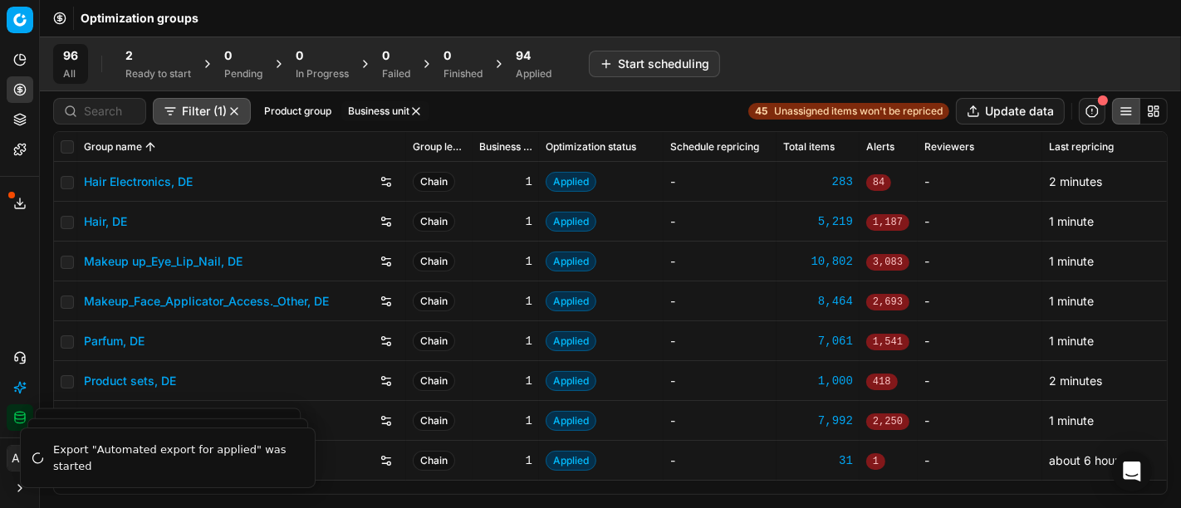
click at [522, 68] on div "Applied" at bounding box center [534, 73] width 36 height 13
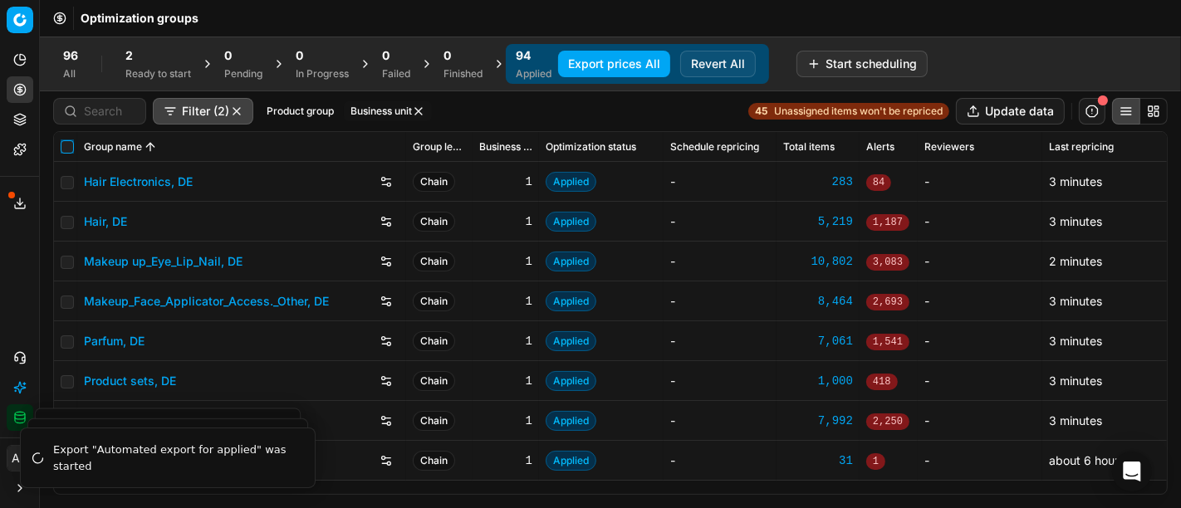
click at [65, 151] on input "checkbox" at bounding box center [67, 146] width 13 height 13
checkbox input "true"
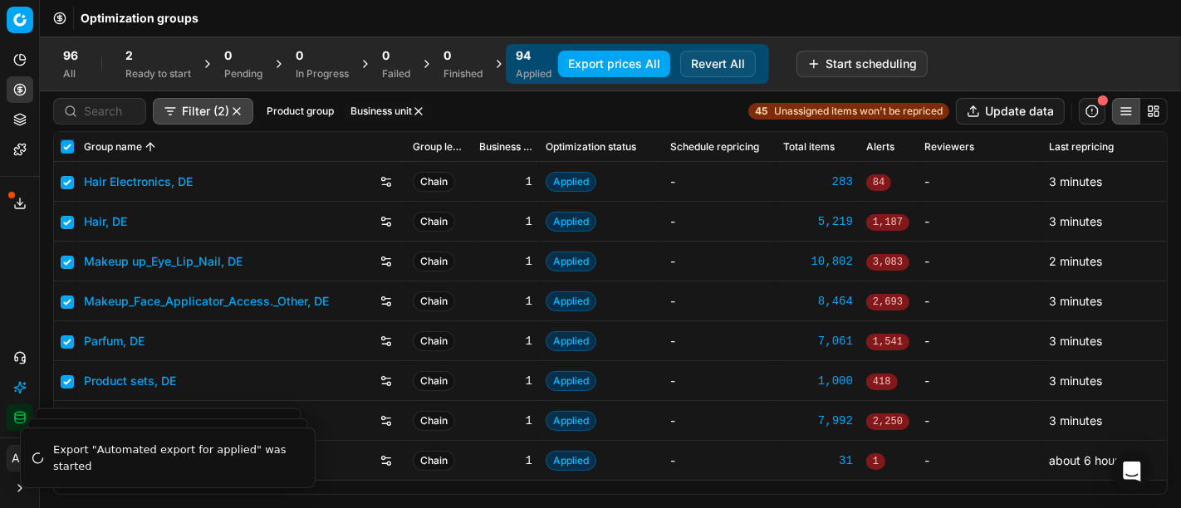
checkbox input "true"
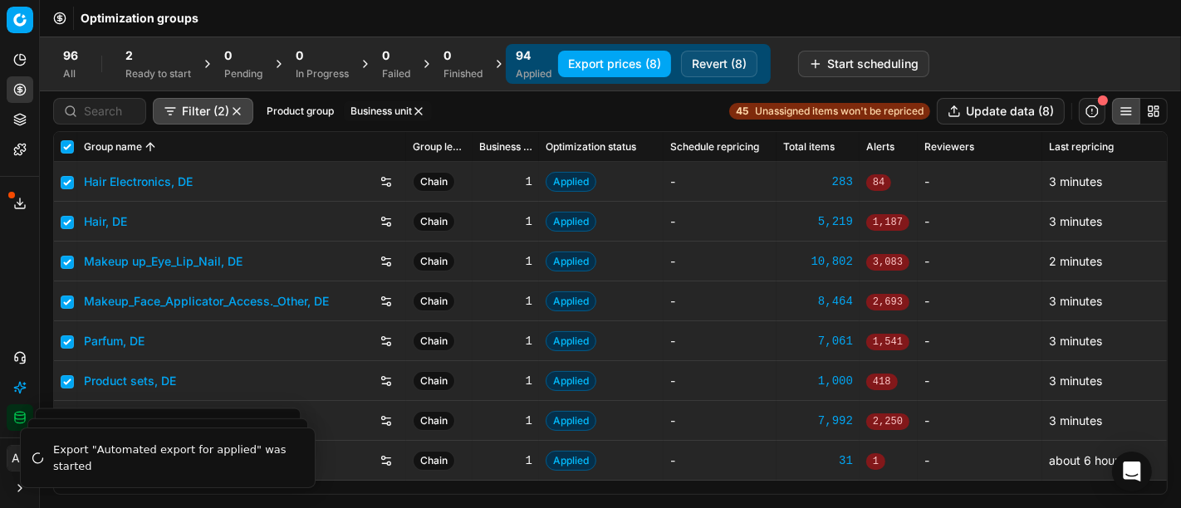
click at [631, 66] on button "Export prices (8)" at bounding box center [614, 64] width 113 height 27
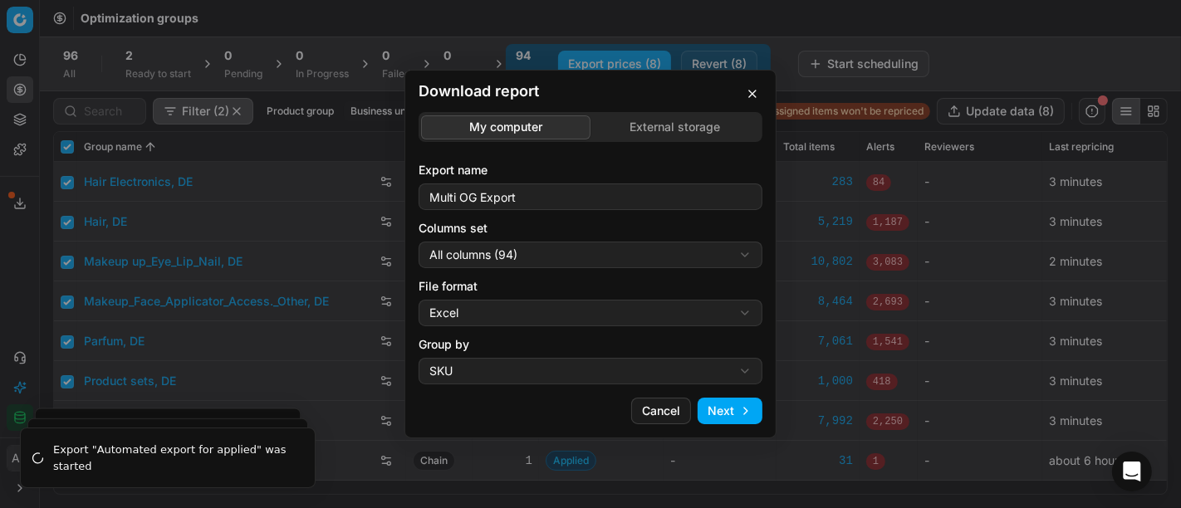
click at [598, 258] on div "Download report My computer External storage Export name Multi OG Export Column…" at bounding box center [590, 254] width 1181 height 508
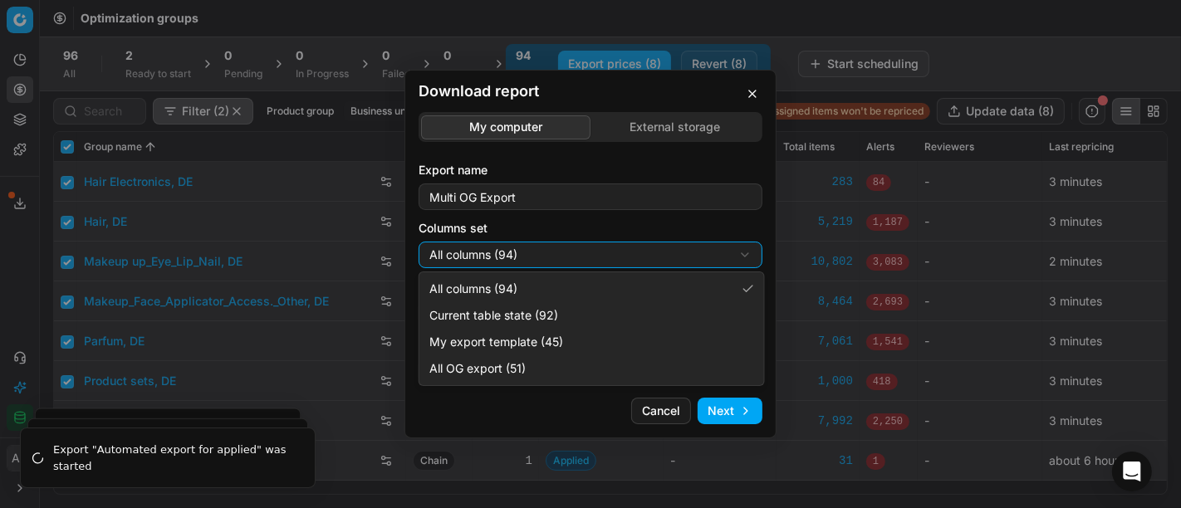
select select "custom"
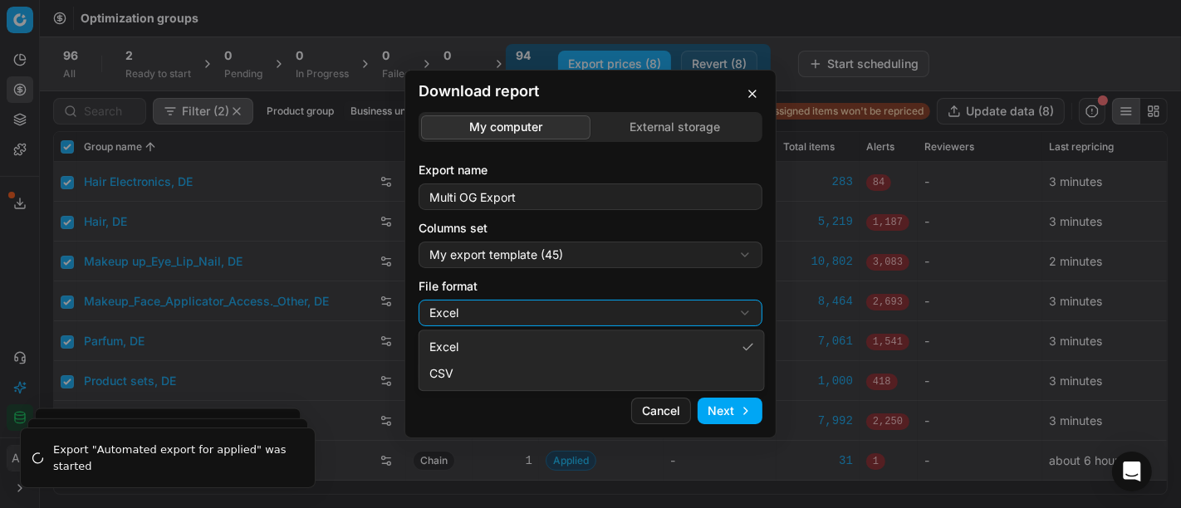
click at [527, 320] on div "Download report My computer External storage Export name Multi OG Export Column…" at bounding box center [590, 254] width 1181 height 508
select select "csv"
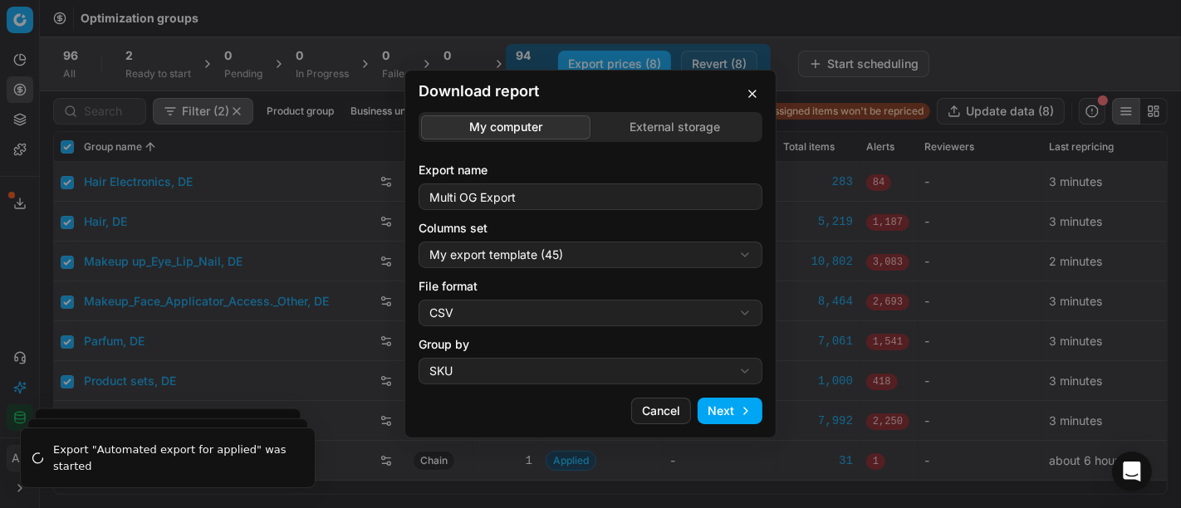
click at [742, 420] on button "Next" at bounding box center [730, 411] width 65 height 27
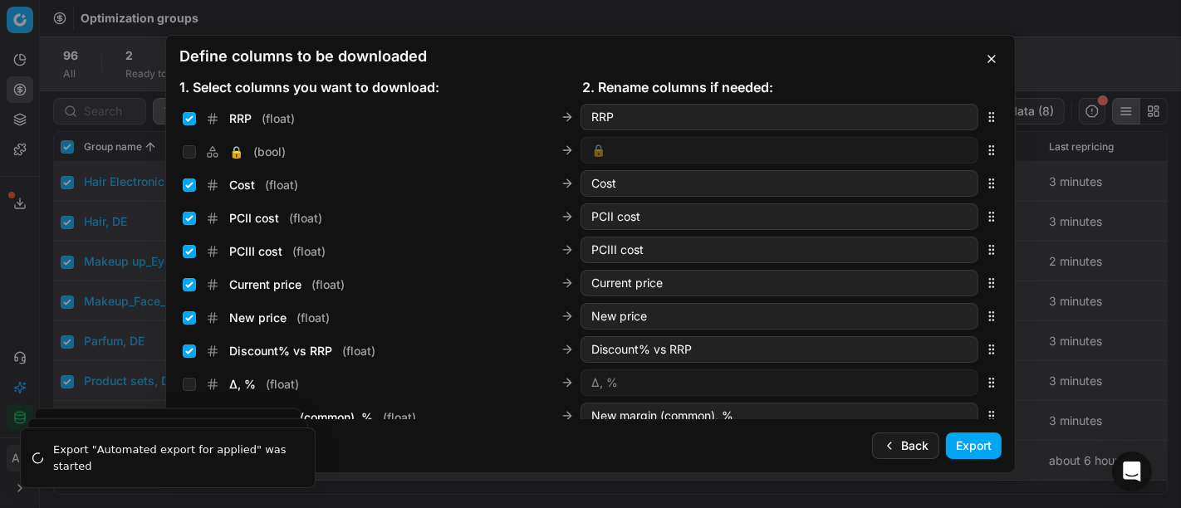
scroll to position [248, 0]
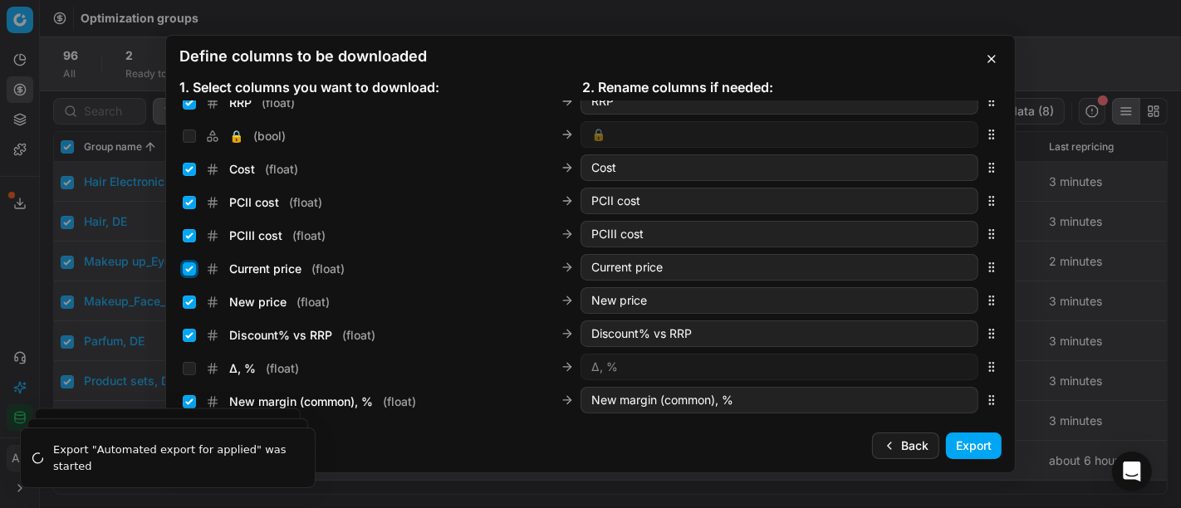
click at [187, 269] on input "Current price ( float )" at bounding box center [189, 269] width 13 height 13
checkbox input "false"
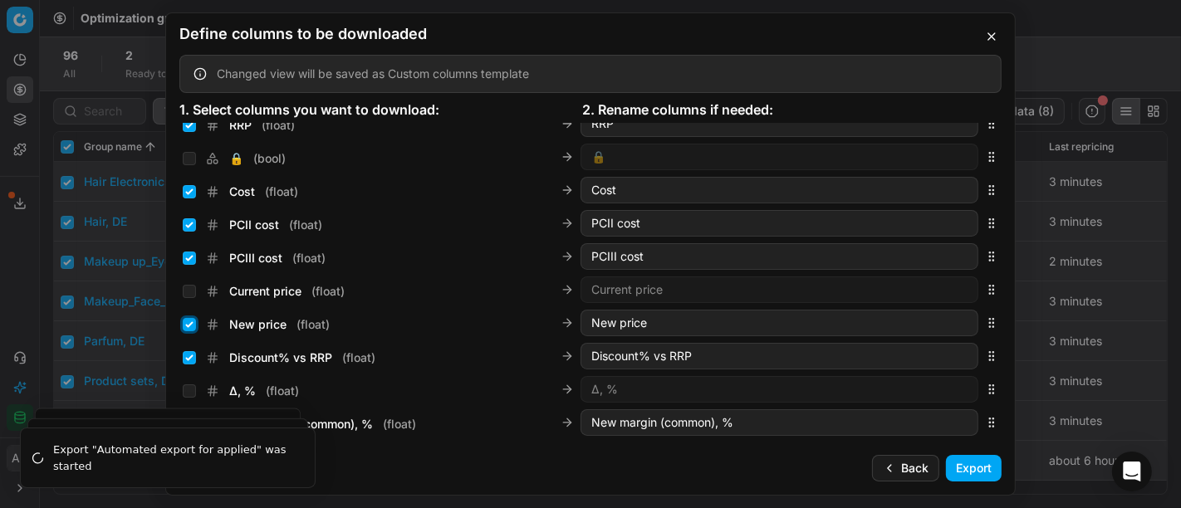
click at [188, 323] on input "New price ( float )" at bounding box center [189, 324] width 13 height 13
checkbox input "false"
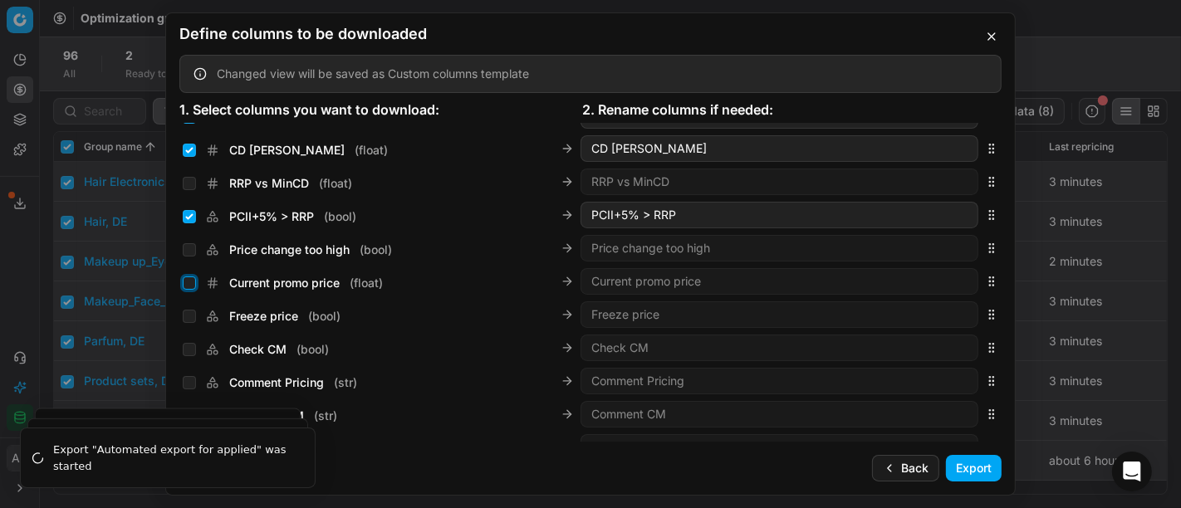
click at [189, 284] on input "Current promo price ( float )" at bounding box center [189, 283] width 13 height 13
checkbox input "true"
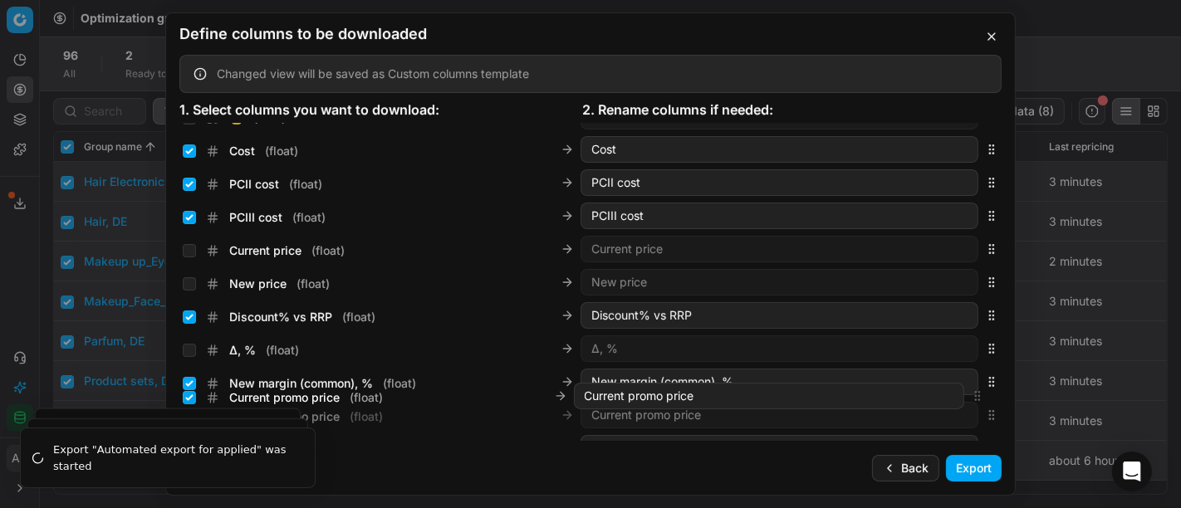
scroll to position [315, 0]
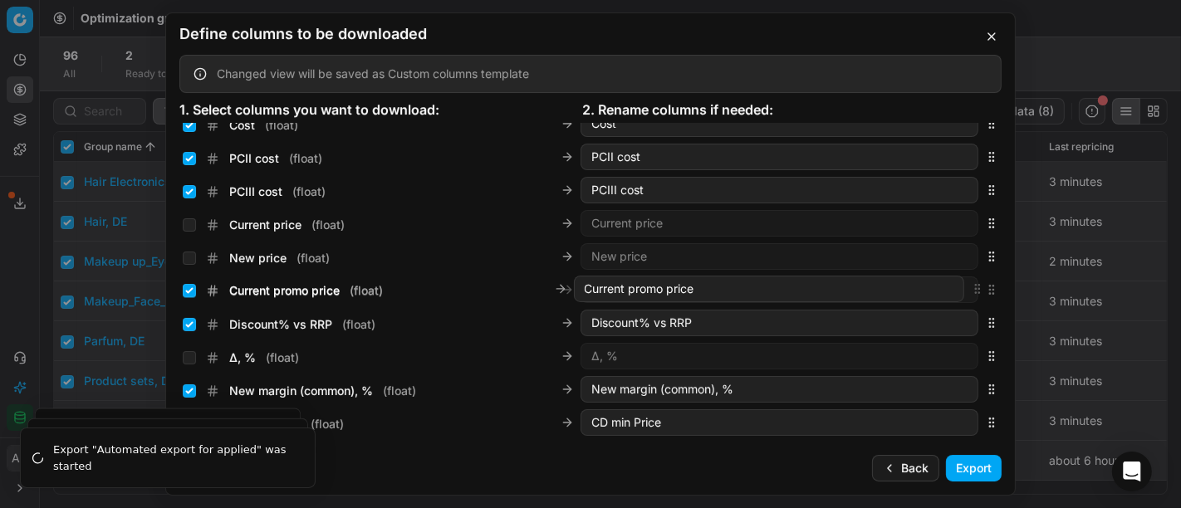
drag, startPoint x: 978, startPoint y: 283, endPoint x: 968, endPoint y: 292, distance: 13.0
click at [968, 292] on div "Current promo price ( float ) Current promo price" at bounding box center [590, 289] width 822 height 33
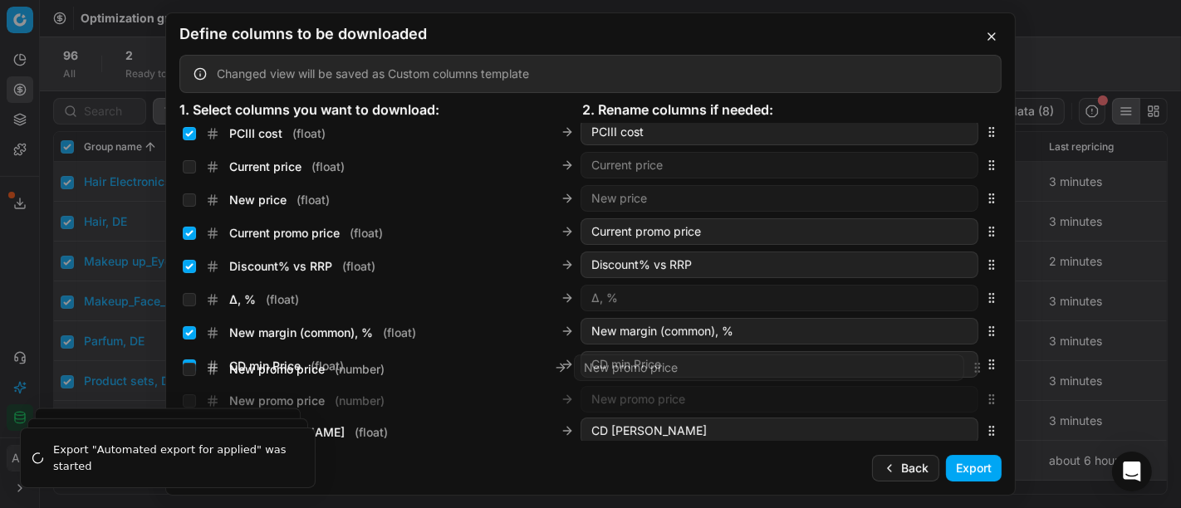
scroll to position [397, 0]
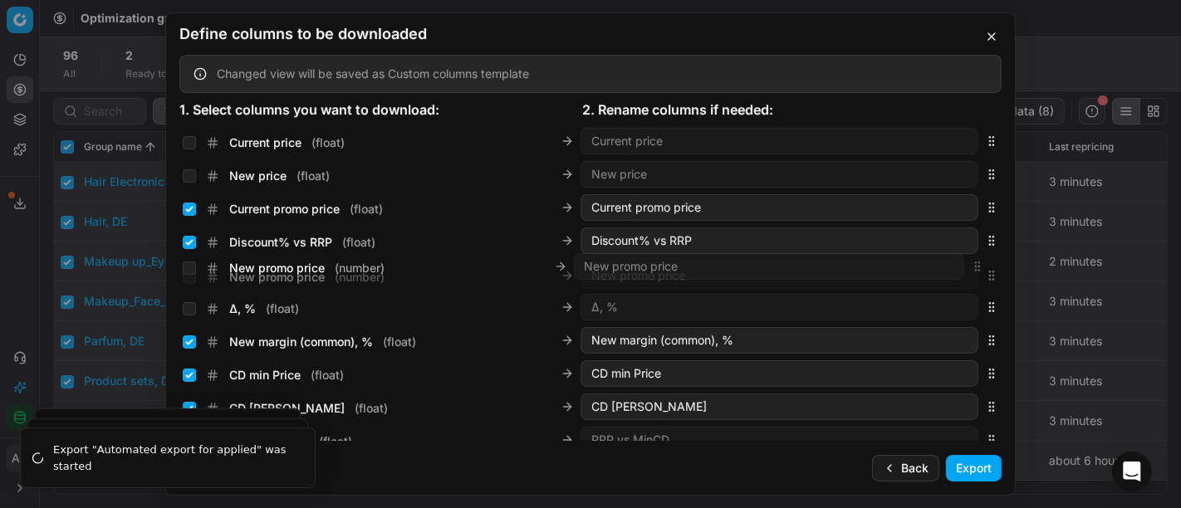
drag, startPoint x: 978, startPoint y: 281, endPoint x: 880, endPoint y: 267, distance: 99.0
click at [880, 267] on div "New promo price ( number ) New promo price" at bounding box center [590, 275] width 822 height 33
click at [189, 275] on input "New promo price ( number )" at bounding box center [189, 275] width 13 height 13
checkbox input "true"
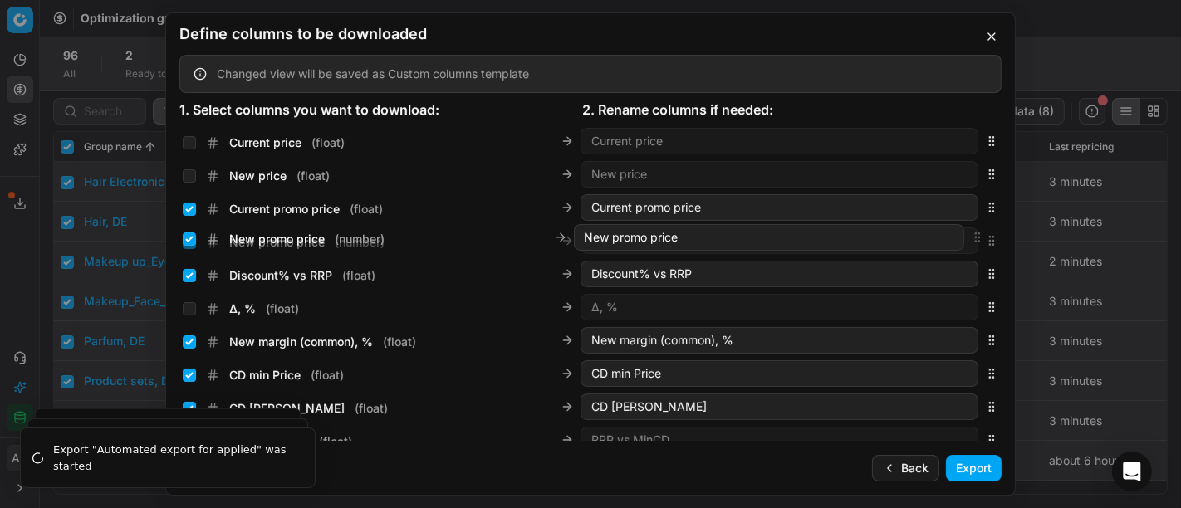
drag, startPoint x: 975, startPoint y: 278, endPoint x: 978, endPoint y: 243, distance: 35.8
click at [985, 243] on icon "button" at bounding box center [991, 240] width 13 height 13
click at [981, 466] on button "Export" at bounding box center [974, 468] width 56 height 27
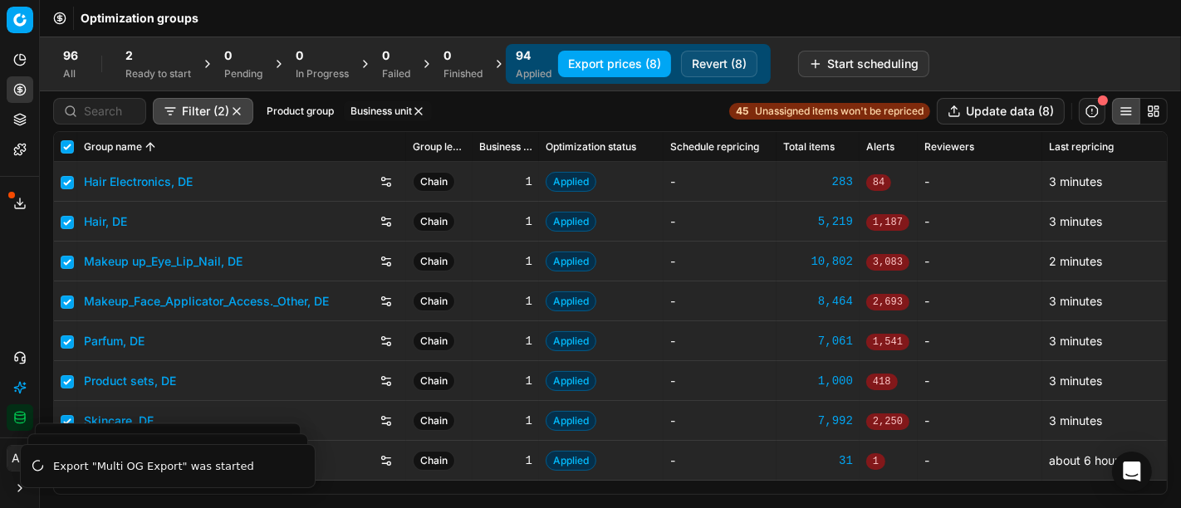
click at [17, 203] on icon at bounding box center [19, 203] width 13 height 13
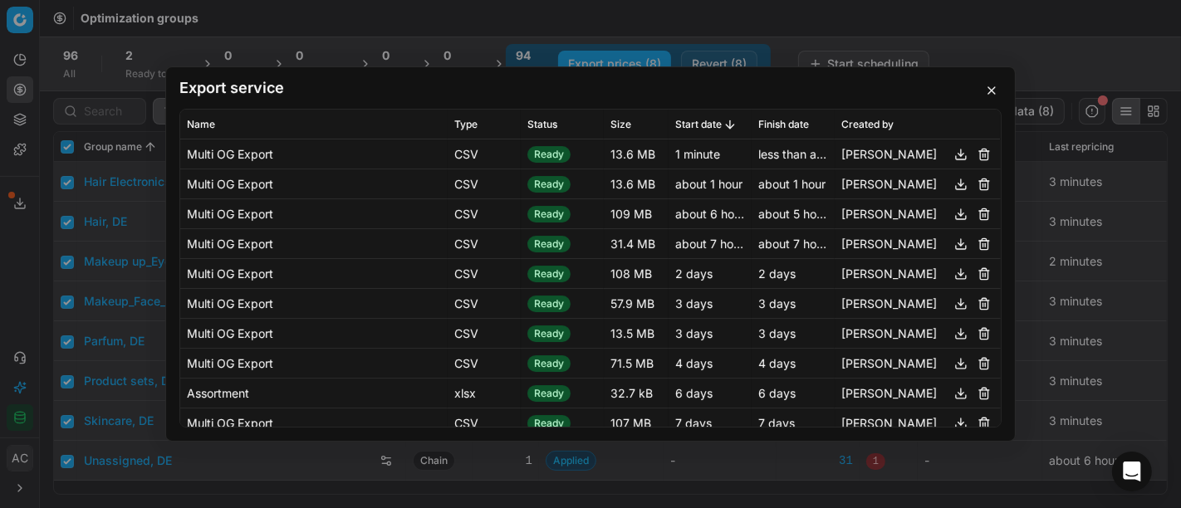
click at [951, 161] on button "button" at bounding box center [961, 155] width 20 height 20
click at [1078, 34] on div "Export service Name Type Status Size Start date Finish date Created by Multi OG…" at bounding box center [590, 254] width 1181 height 508
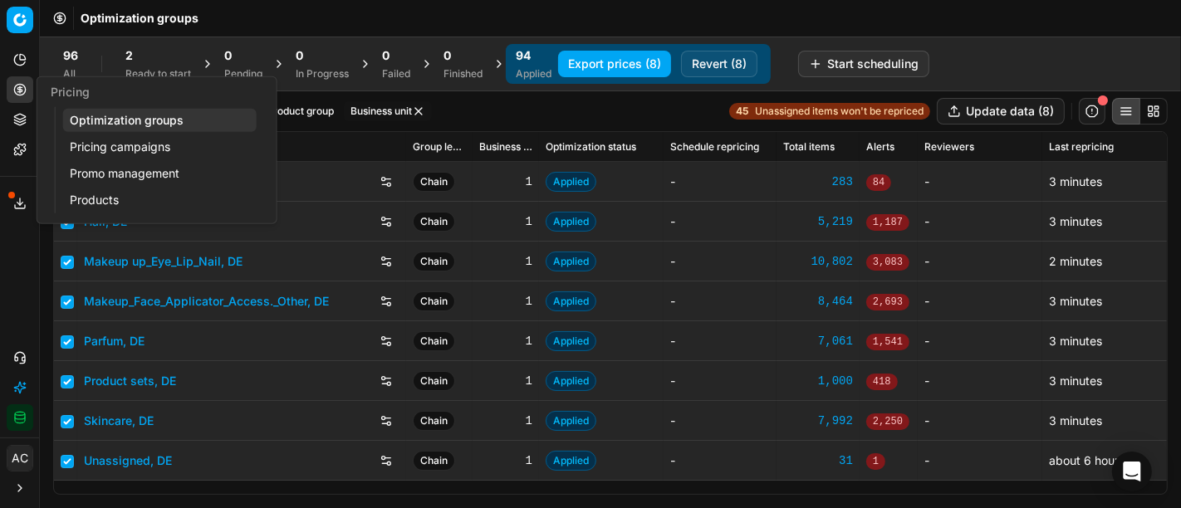
click at [93, 145] on link "Pricing campaigns" at bounding box center [160, 146] width 194 height 23
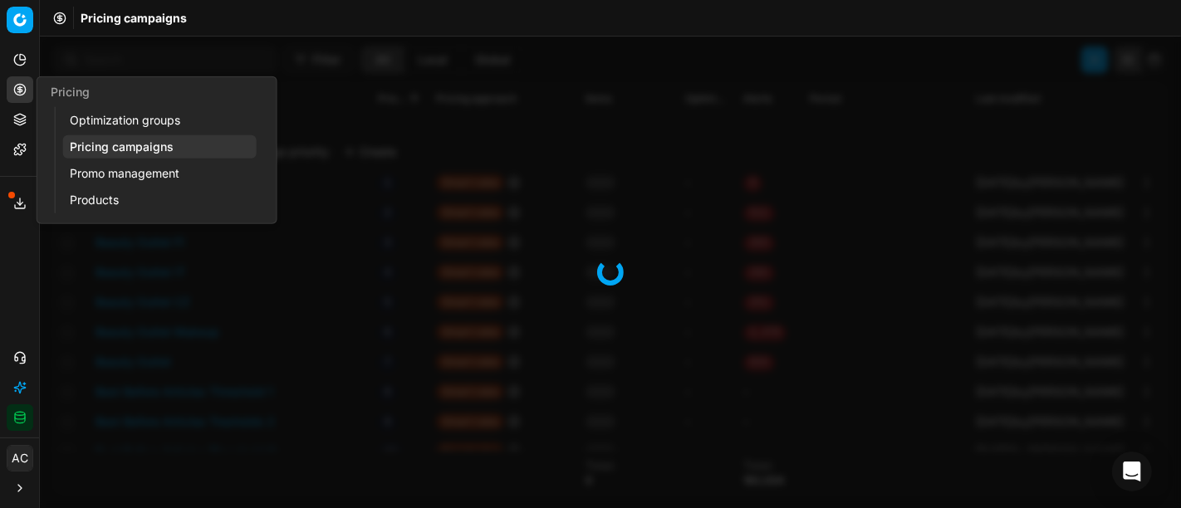
click at [18, 83] on icon at bounding box center [19, 89] width 13 height 13
click at [78, 114] on link "Optimization groups" at bounding box center [160, 120] width 194 height 23
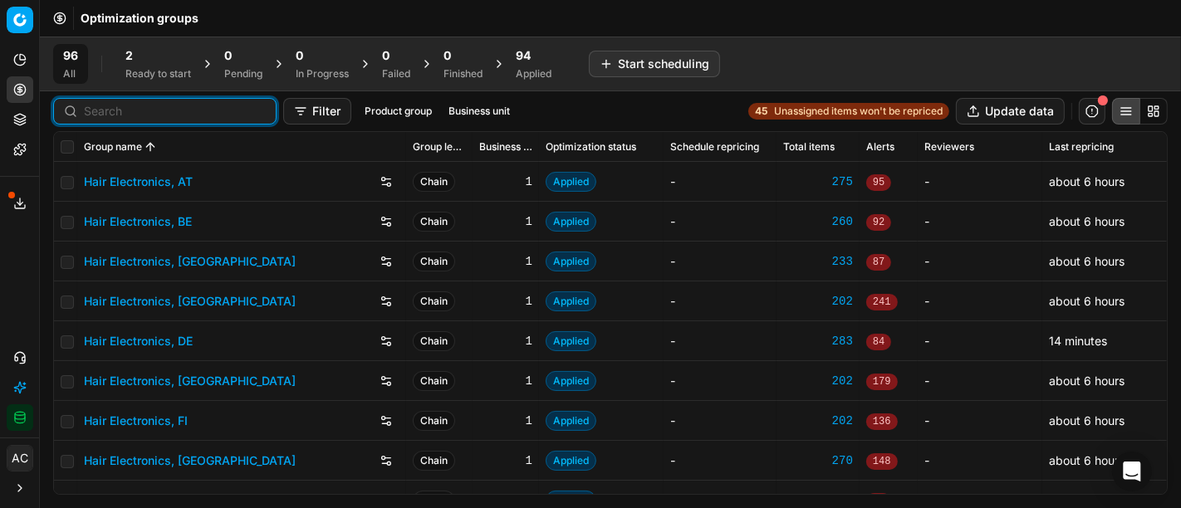
click at [98, 110] on input at bounding box center [175, 111] width 182 height 17
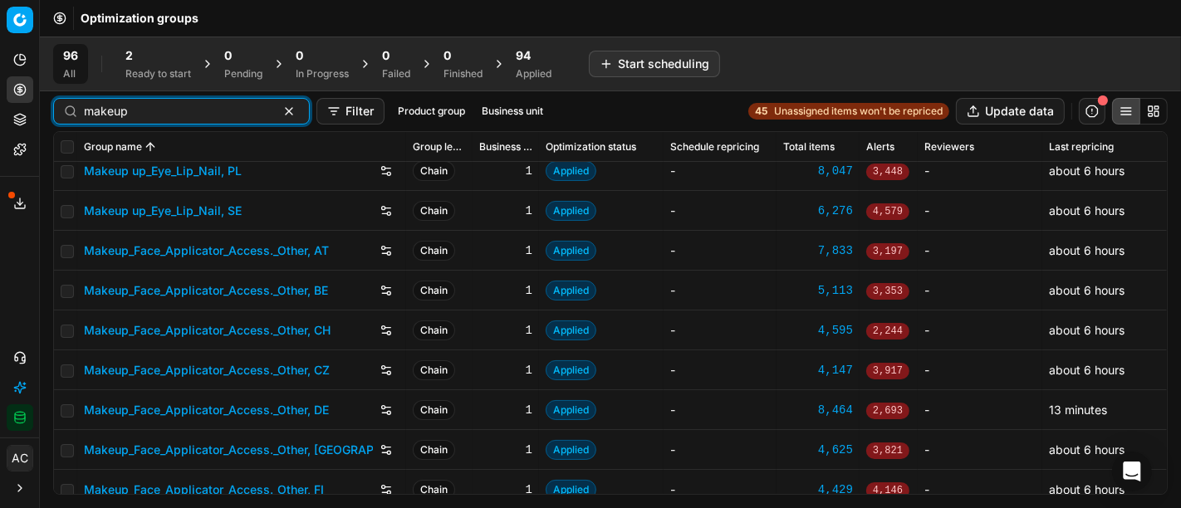
scroll to position [410, 0]
type input "makeup"
click at [223, 404] on link "Makeup_Face_Applicator_Access._Other, DE" at bounding box center [206, 410] width 245 height 17
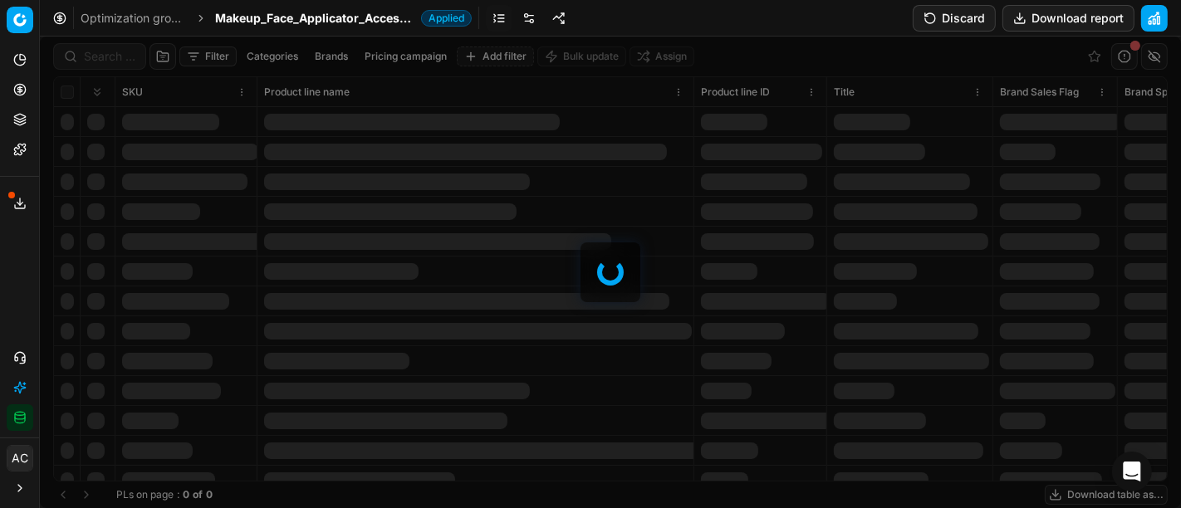
click at [104, 39] on div at bounding box center [610, 273] width 1141 height 472
click at [107, 44] on div "Filter Categories Brands Pricing campaign Add filter Bulk update Assign SKU Pro…" at bounding box center [610, 273] width 1141 height 472
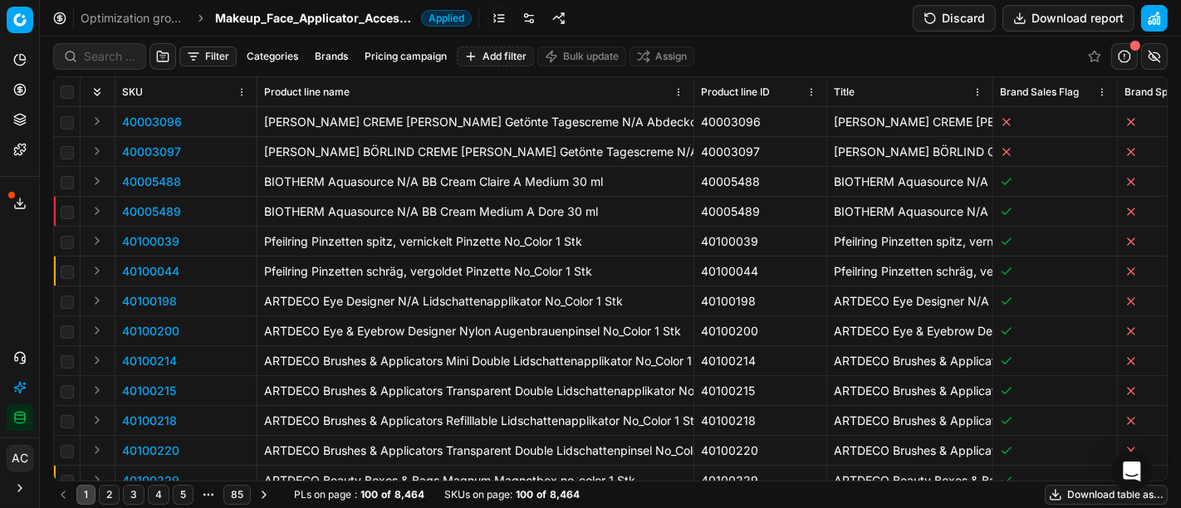
click at [107, 44] on div at bounding box center [99, 56] width 93 height 27
paste input "80041347-1.5-3"
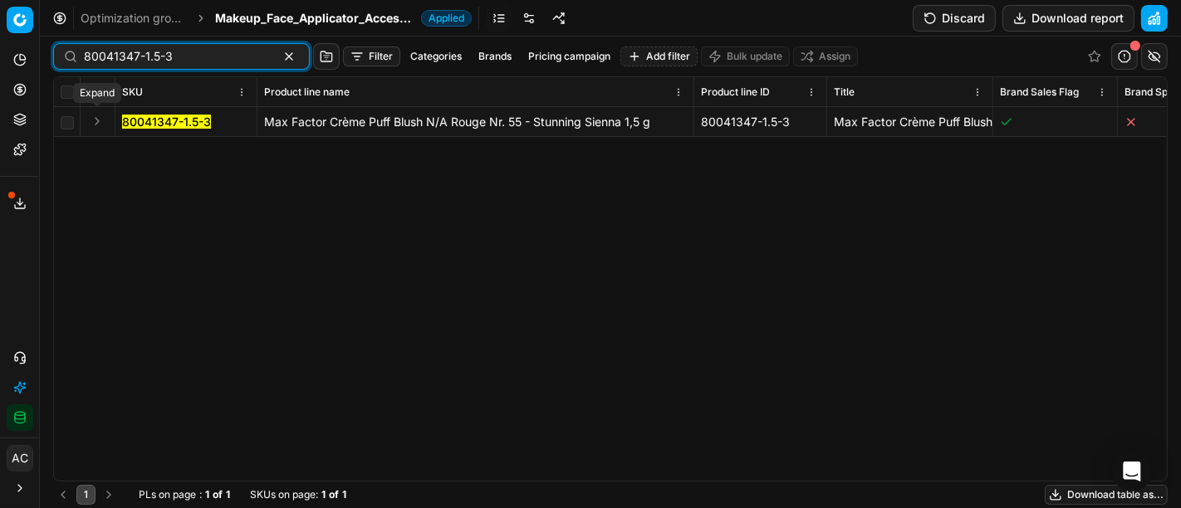
type input "80041347-1.5-3"
click at [96, 125] on button "Expand" at bounding box center [97, 121] width 20 height 20
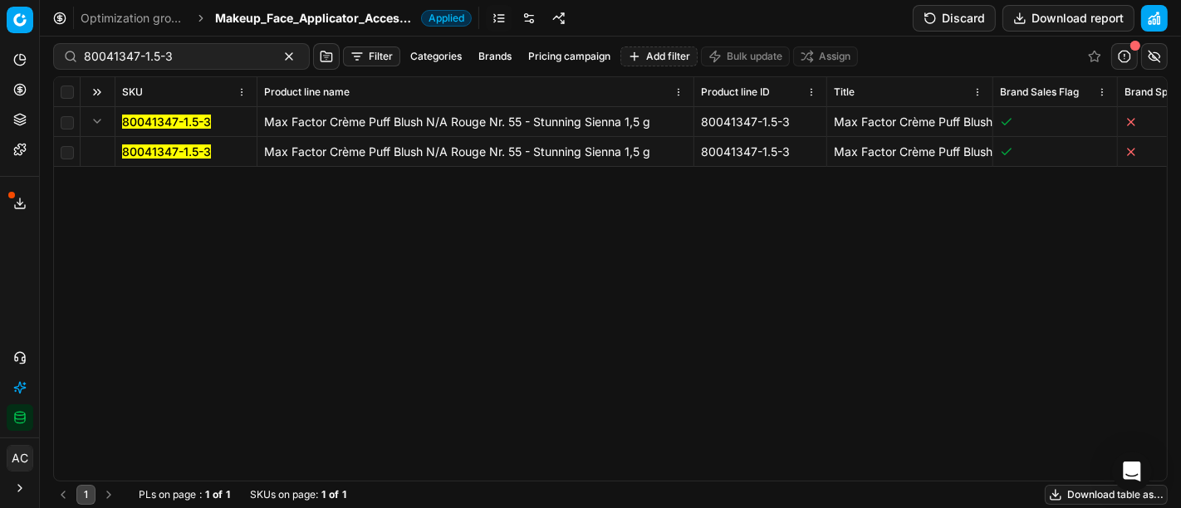
click at [133, 150] on mark "80041347-1.5-3" at bounding box center [166, 152] width 89 height 14
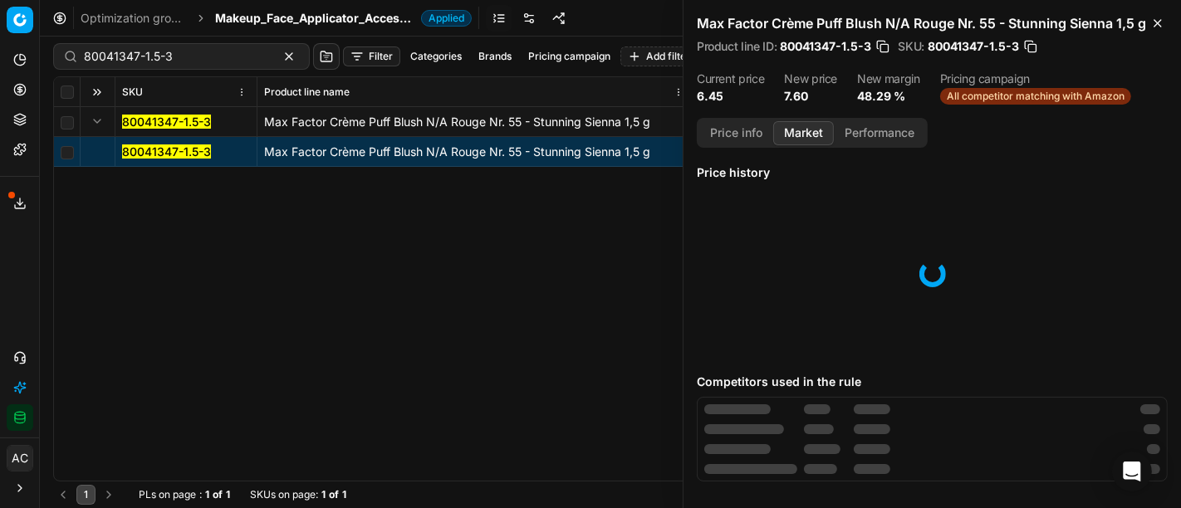
click at [810, 137] on button "Market" at bounding box center [803, 133] width 61 height 24
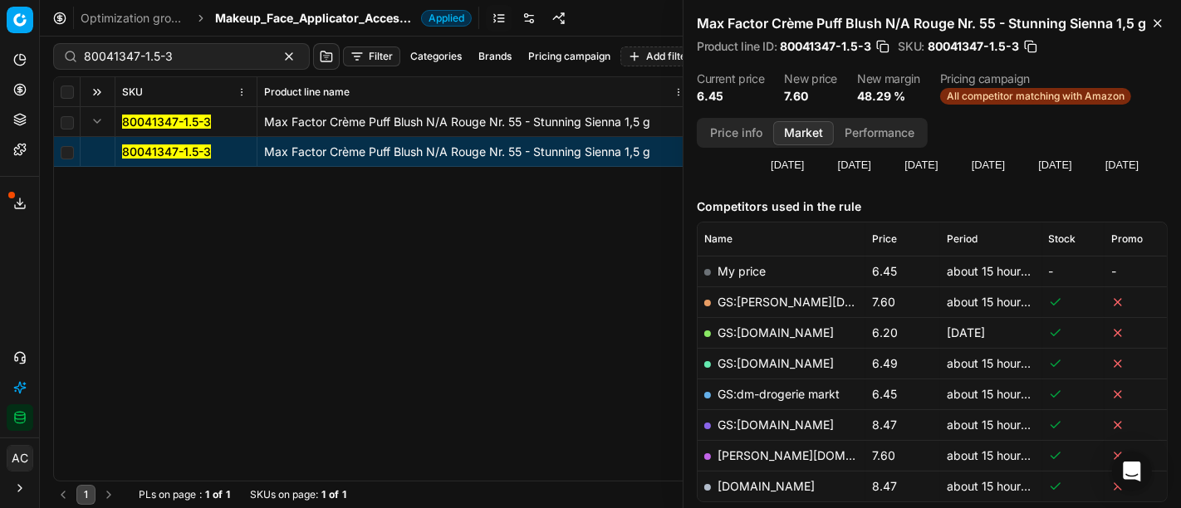
scroll to position [184, 0]
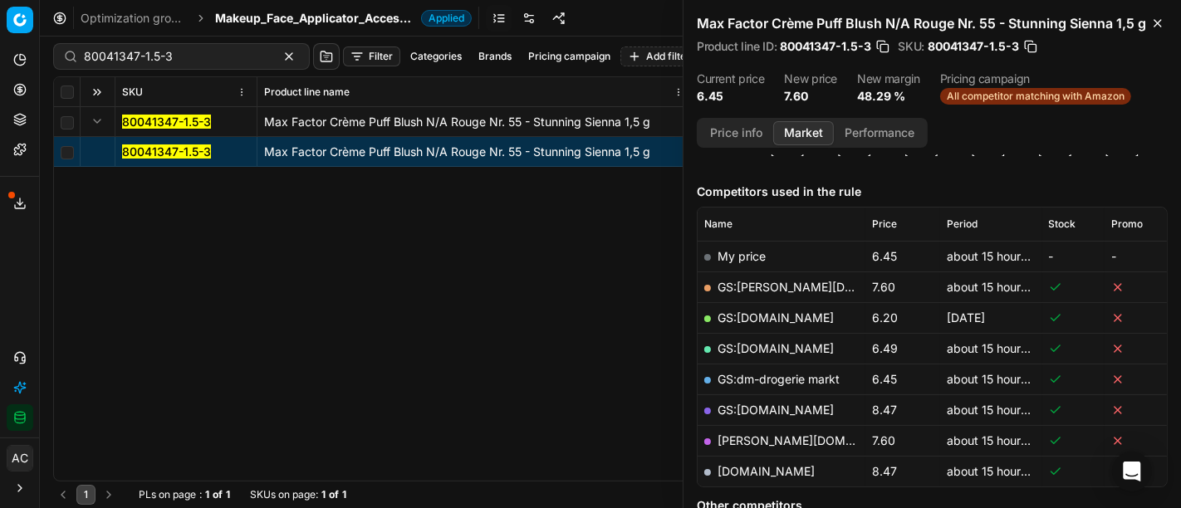
click at [1014, 98] on span "All competitor matching with Amazon" at bounding box center [1035, 96] width 191 height 17
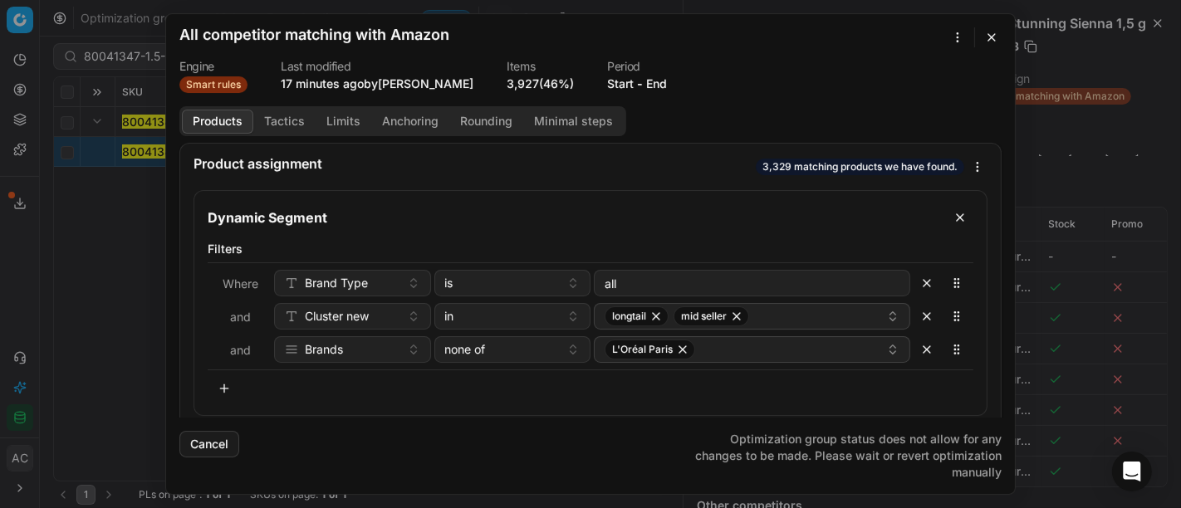
click at [289, 125] on button "Tactics" at bounding box center [284, 122] width 62 height 24
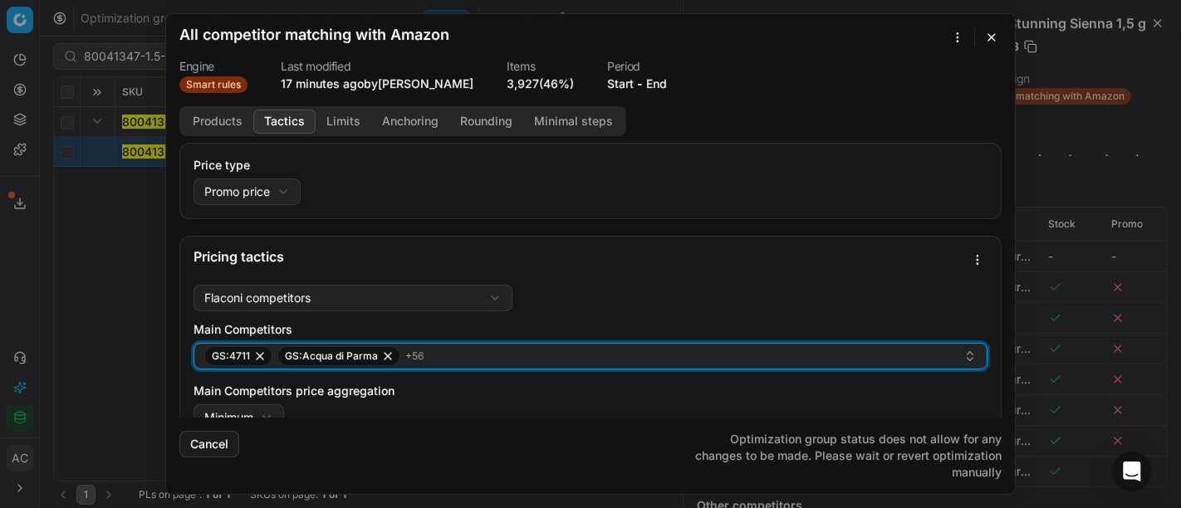
click at [500, 352] on div "GS:4711 GS:Acqua di Parma + 56" at bounding box center [583, 356] width 759 height 20
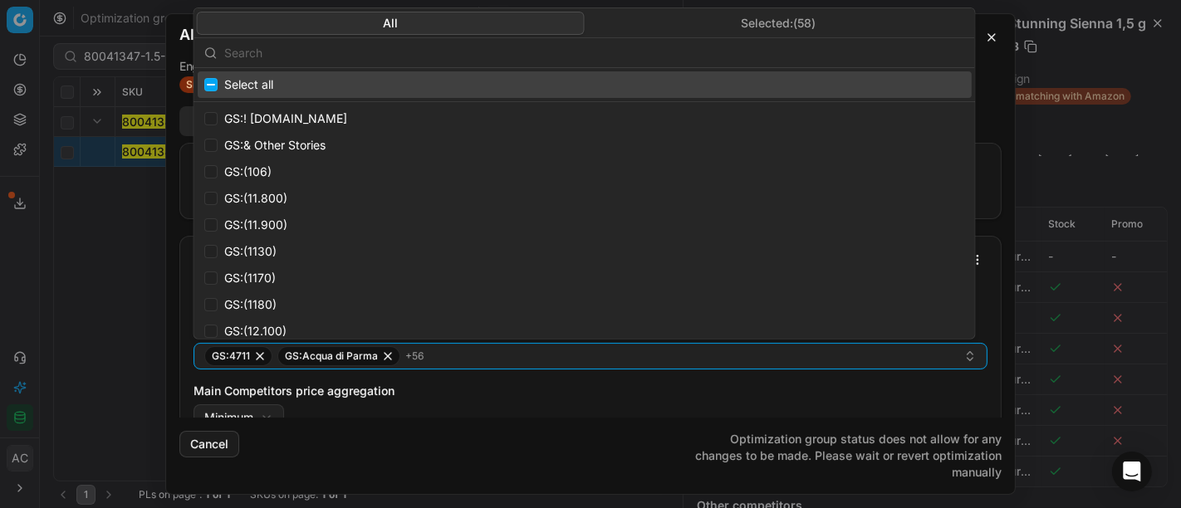
click at [391, 52] on input "text" at bounding box center [594, 52] width 741 height 33
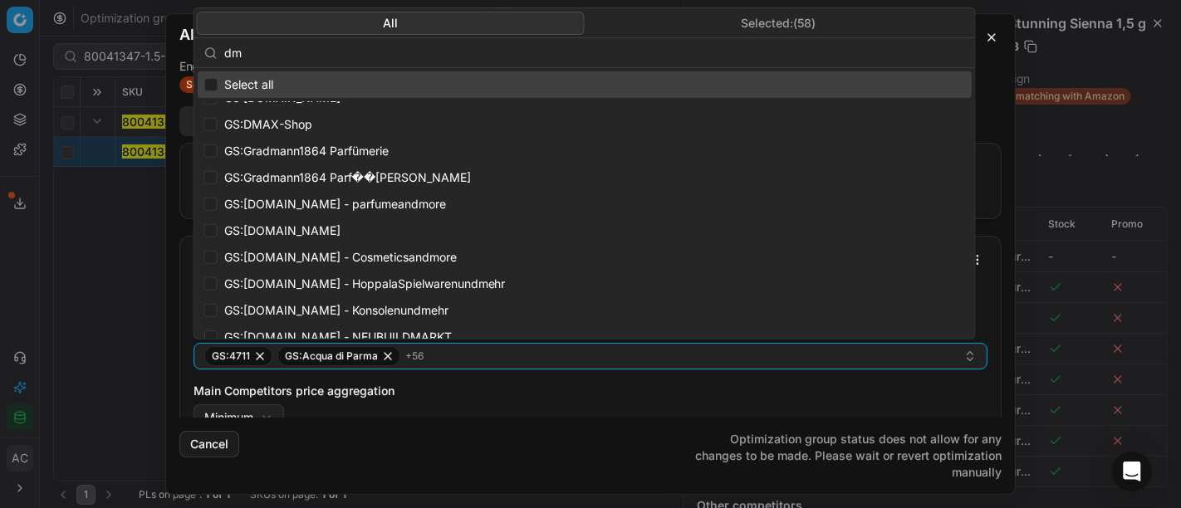
scroll to position [129, 0]
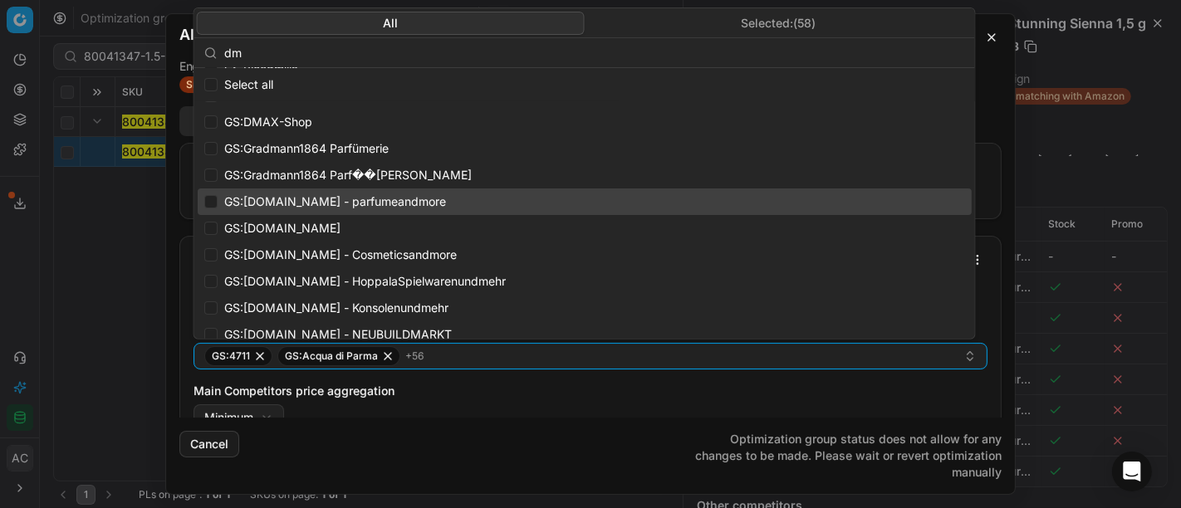
type input "dm"
click at [100, 272] on div "We are saving PC settings. Please wait, it should take a few minutes All compet…" at bounding box center [590, 254] width 1181 height 508
